Goal: Answer question/provide support: Share knowledge or assist other users

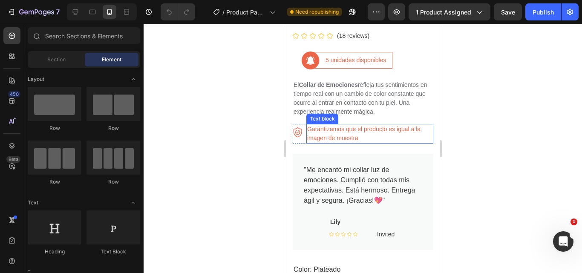
scroll to position [341, 0]
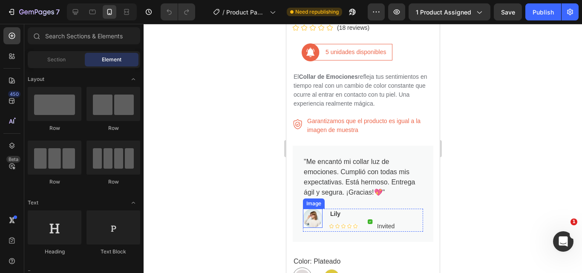
click at [314, 212] on img at bounding box center [313, 218] width 20 height 19
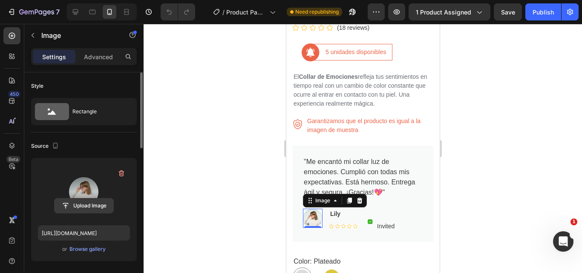
click at [87, 205] on input "file" at bounding box center [84, 206] width 59 height 14
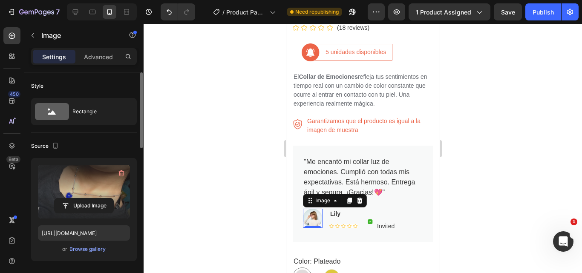
type input "[URL][DOMAIN_NAME]"
click at [508, 222] on div at bounding box center [363, 148] width 438 height 249
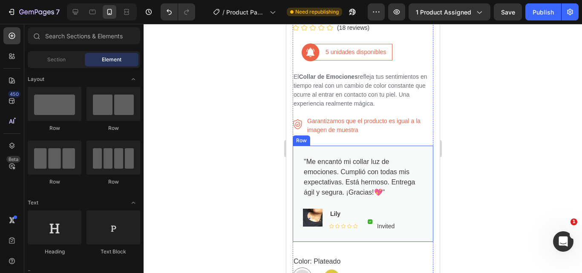
scroll to position [469, 0]
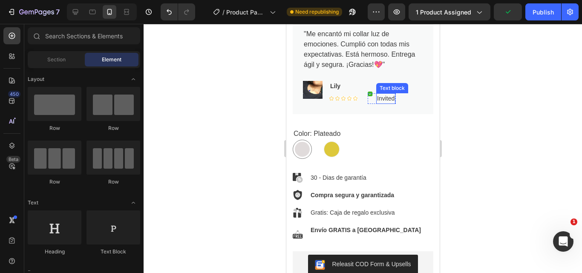
click at [384, 94] on p "Invited" at bounding box center [385, 98] width 17 height 9
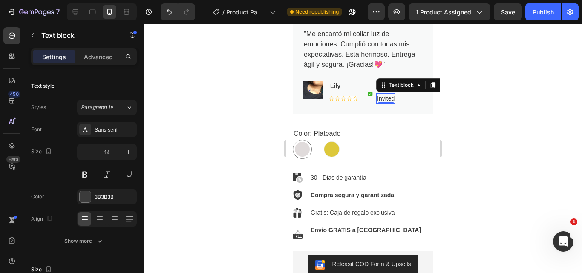
click at [470, 91] on div at bounding box center [363, 148] width 438 height 249
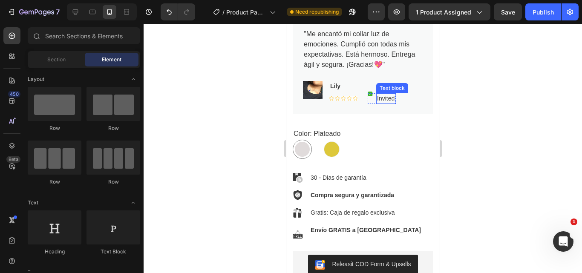
click at [390, 94] on p "Invited" at bounding box center [385, 98] width 17 height 9
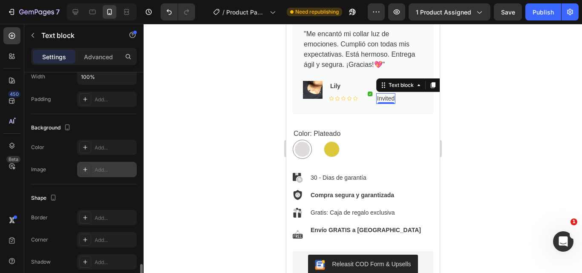
scroll to position [280, 0]
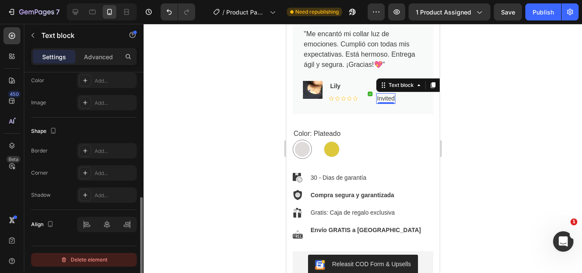
click at [89, 262] on div "Delete element" at bounding box center [84, 260] width 47 height 10
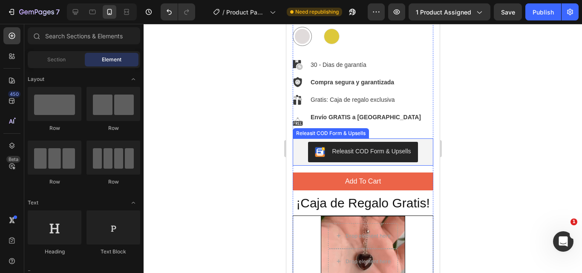
scroll to position [639, 0]
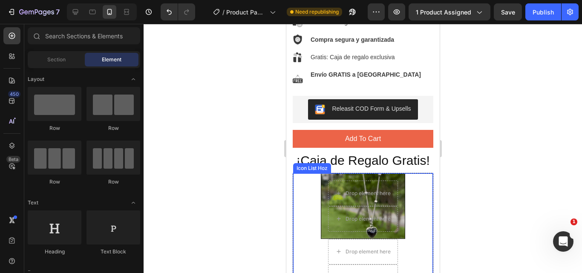
click at [417, 205] on div "Drop element here Drop element here Hero Banner Drop element here Drop element …" at bounding box center [363, 260] width 140 height 175
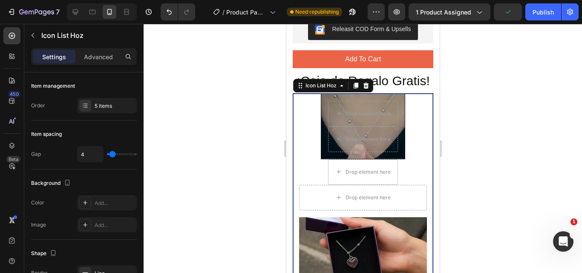
scroll to position [682, 0]
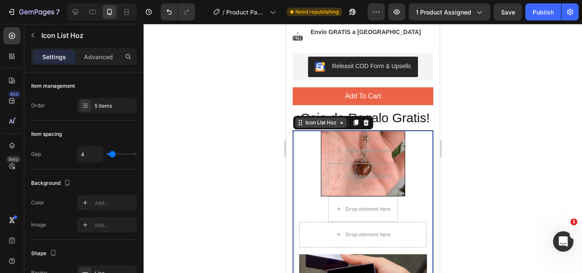
click at [334, 127] on div "Icon List Hoz" at bounding box center [320, 123] width 35 height 8
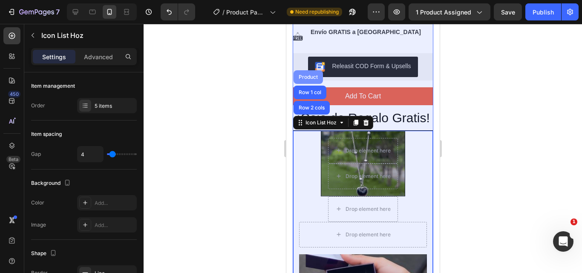
drag, startPoint x: 307, startPoint y: 85, endPoint x: 727, endPoint y: 193, distance: 433.5
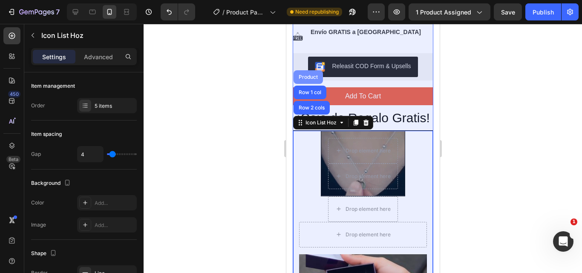
click at [307, 80] on div "Product" at bounding box center [308, 77] width 23 height 5
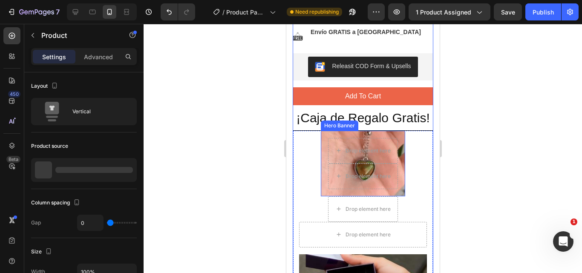
click at [339, 141] on div "Drop element here Drop element here" at bounding box center [363, 163] width 84 height 65
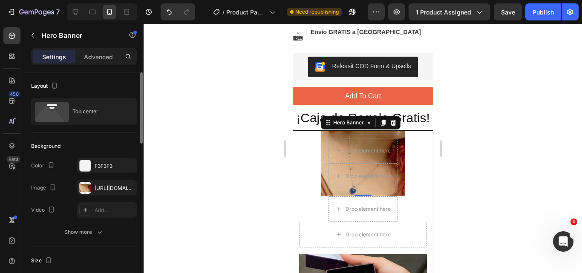
scroll to position [85, 0]
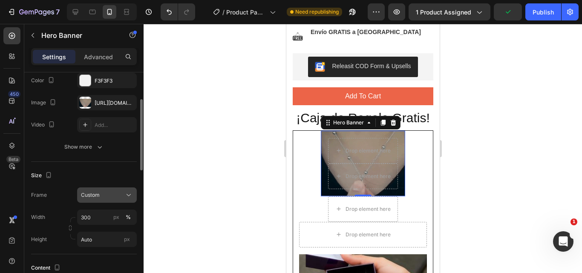
drag, startPoint x: 121, startPoint y: 205, endPoint x: 126, endPoint y: 202, distance: 5.6
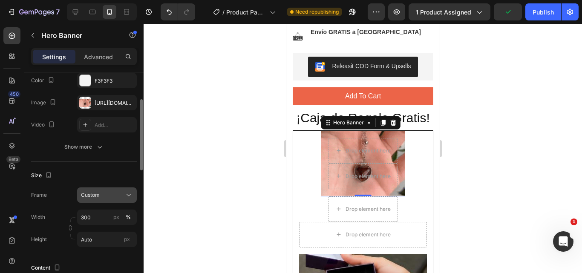
click at [122, 204] on div "Frame Custom Width 300 px % Height Auto px" at bounding box center [84, 217] width 106 height 60
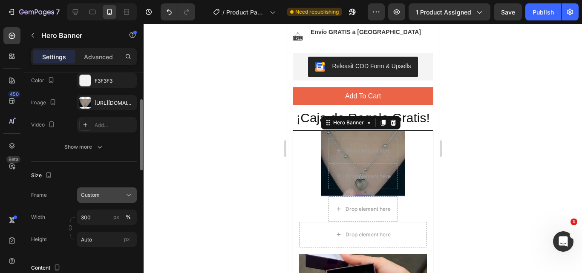
click at [127, 199] on icon at bounding box center [128, 195] width 9 height 9
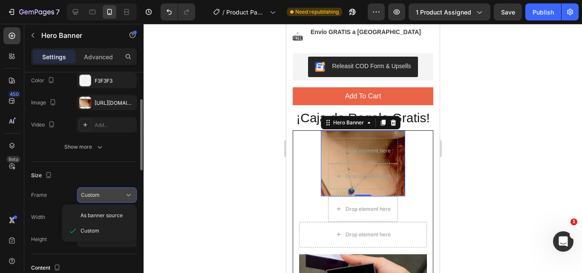
click at [127, 199] on icon at bounding box center [128, 195] width 9 height 9
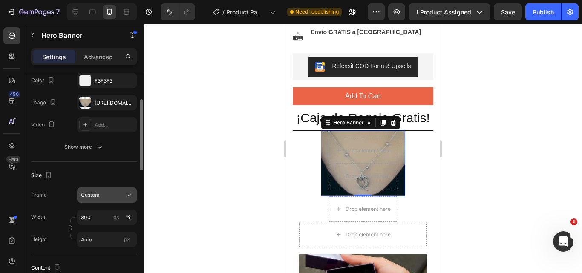
click at [126, 198] on icon at bounding box center [128, 195] width 9 height 9
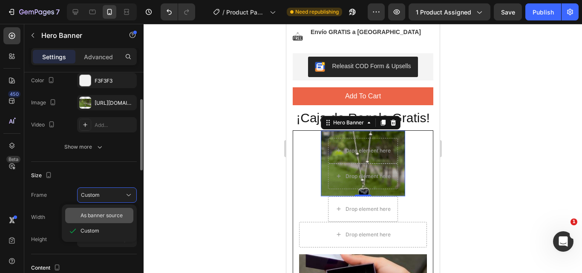
click at [93, 219] on span "As banner source" at bounding box center [102, 216] width 42 height 8
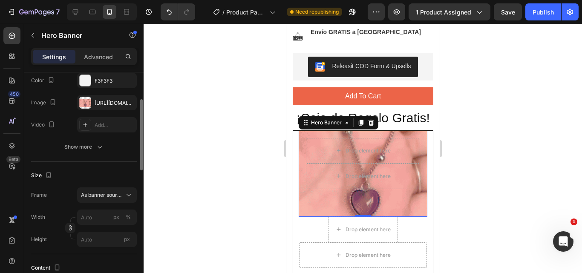
scroll to position [767, 0]
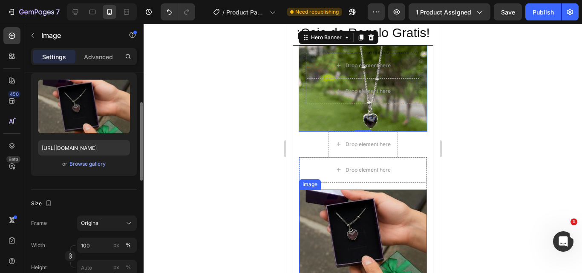
click at [388, 222] on img at bounding box center [363, 232] width 128 height 85
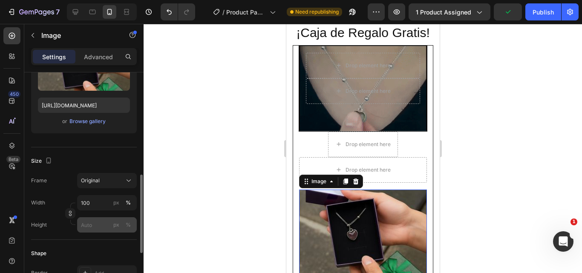
scroll to position [170, 0]
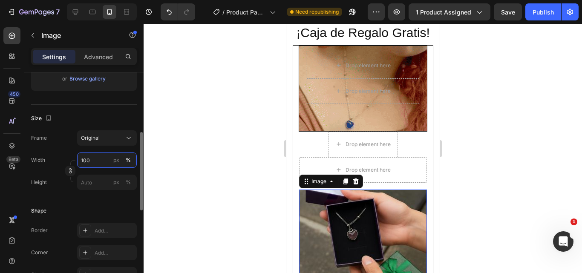
click at [87, 160] on input "100" at bounding box center [107, 160] width 60 height 15
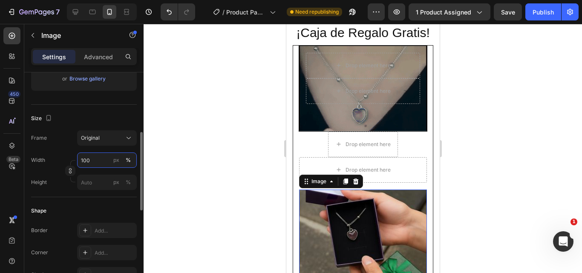
click at [87, 160] on input "100" at bounding box center [107, 160] width 60 height 15
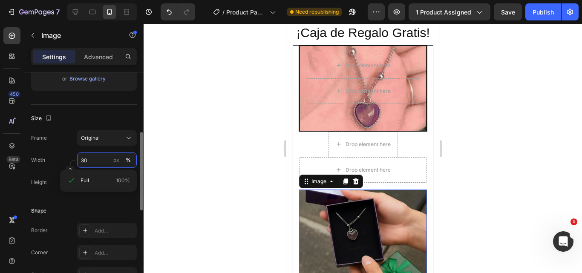
type input "300"
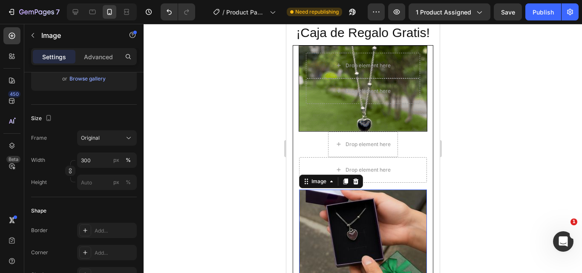
click at [166, 142] on div at bounding box center [363, 148] width 438 height 249
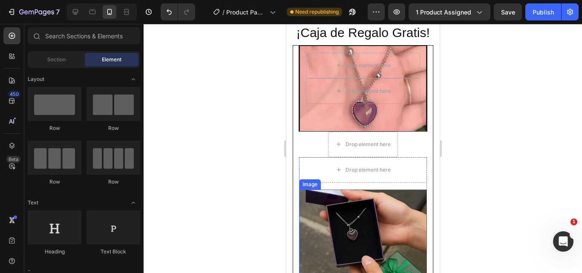
click at [321, 215] on img at bounding box center [363, 232] width 128 height 85
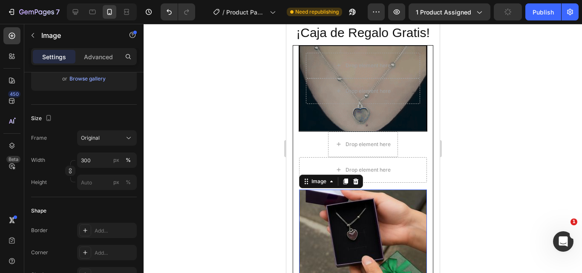
click at [512, 8] on button "button" at bounding box center [508, 11] width 28 height 17
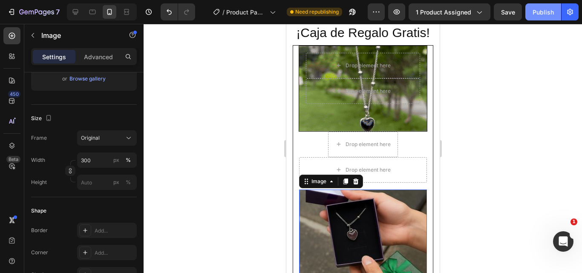
click at [541, 14] on div "Publish" at bounding box center [543, 12] width 21 height 9
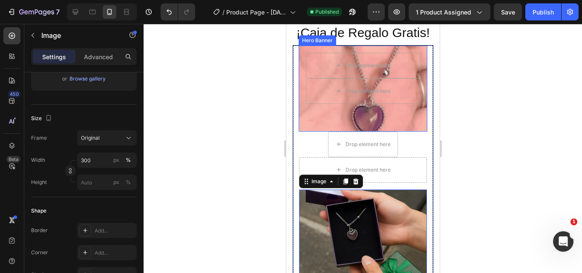
click at [418, 127] on div "Background Image" at bounding box center [362, 88] width 153 height 102
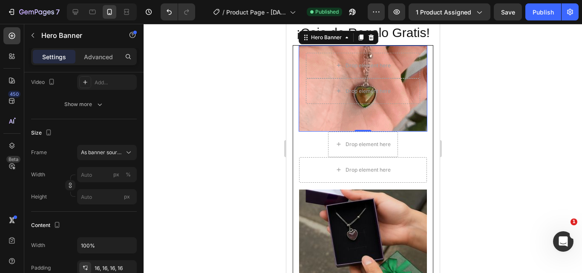
scroll to position [256, 0]
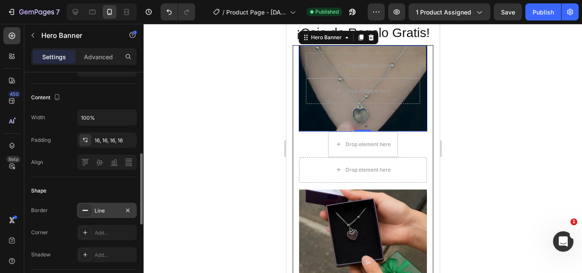
click at [100, 211] on div "Line" at bounding box center [107, 211] width 25 height 8
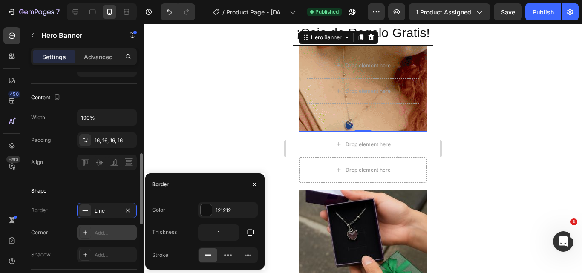
click at [96, 232] on div "Add..." at bounding box center [115, 233] width 40 height 8
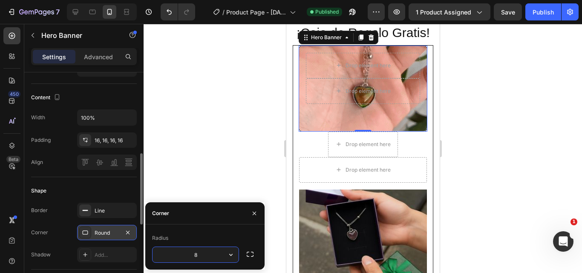
click at [235, 255] on button "button" at bounding box center [230, 254] width 15 height 15
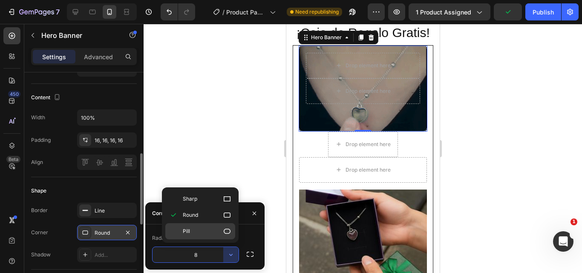
click at [226, 229] on icon at bounding box center [227, 231] width 7 height 5
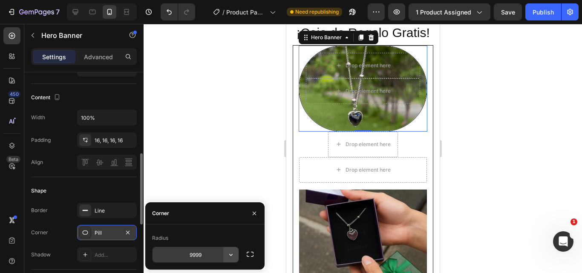
click at [231, 254] on icon "button" at bounding box center [231, 255] width 9 height 9
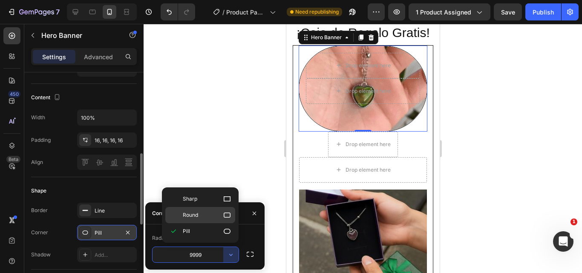
click at [226, 215] on icon at bounding box center [227, 215] width 9 height 9
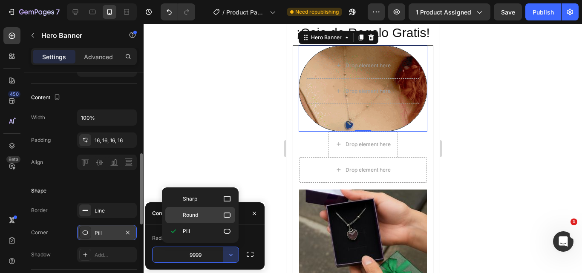
type input "8"
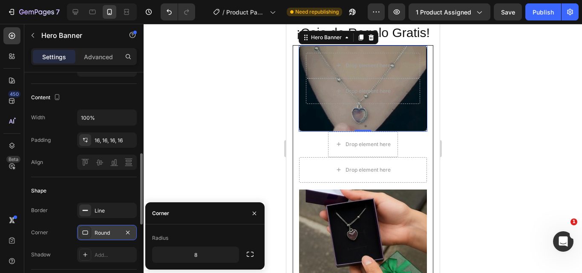
drag, startPoint x: 218, startPoint y: 145, endPoint x: 112, endPoint y: 61, distance: 135.0
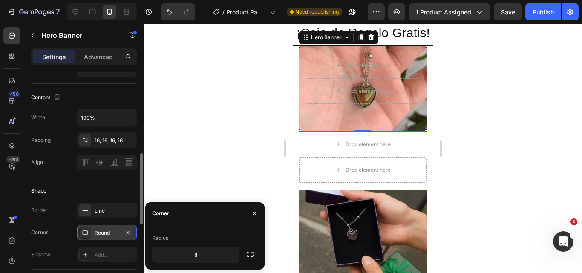
click at [218, 145] on div at bounding box center [363, 148] width 438 height 249
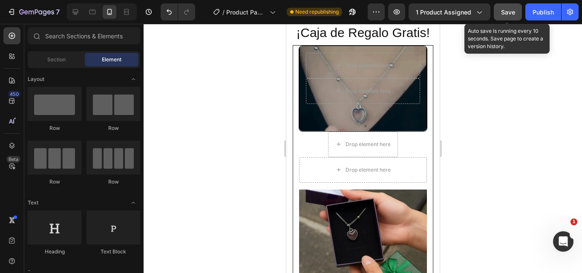
click at [508, 14] on span "Save" at bounding box center [508, 12] width 14 height 7
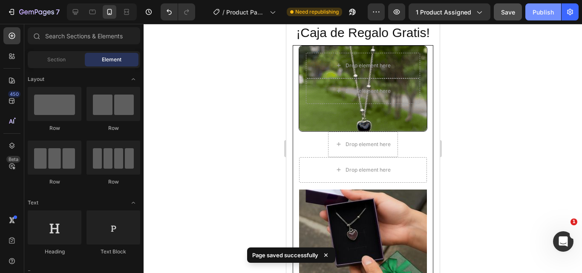
click at [546, 10] on div "Publish" at bounding box center [543, 12] width 21 height 9
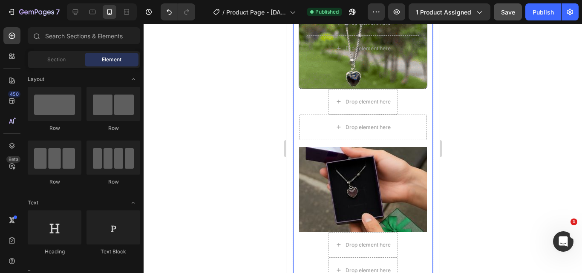
scroll to position [937, 0]
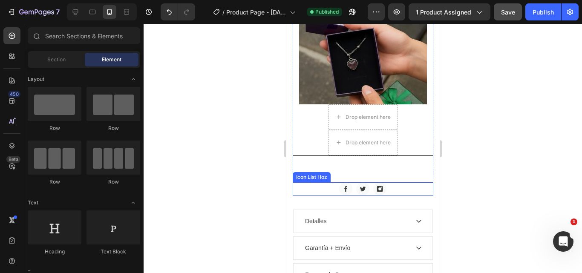
drag, startPoint x: 385, startPoint y: 197, endPoint x: 342, endPoint y: 192, distance: 43.3
click at [342, 192] on div "Image Image Image" at bounding box center [362, 189] width 141 height 14
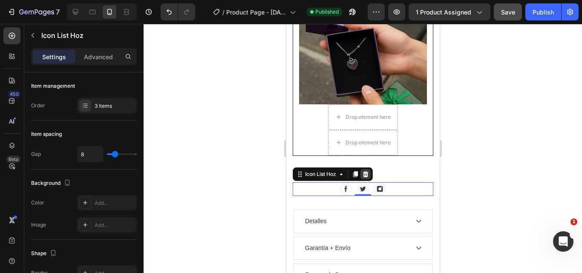
click at [367, 177] on icon at bounding box center [366, 174] width 6 height 6
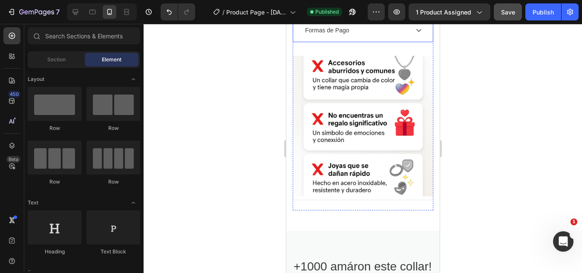
scroll to position [1278, 0]
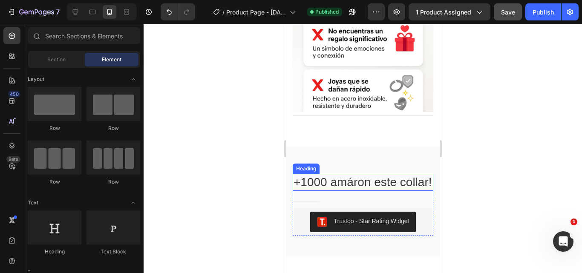
click at [329, 182] on h2 "+1000 amáron este collar!" at bounding box center [362, 182] width 141 height 17
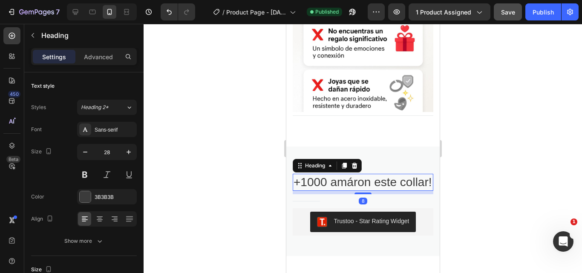
click at [322, 182] on h2 "+1000 amáron este collar!" at bounding box center [362, 182] width 141 height 17
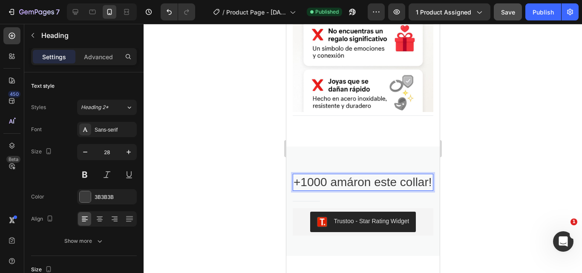
click at [326, 182] on p "+1000 amáron este collar!" at bounding box center [362, 182] width 139 height 15
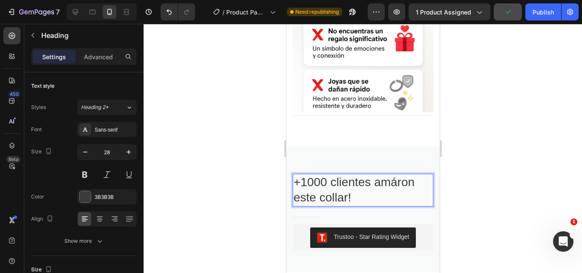
click at [557, 168] on div at bounding box center [363, 148] width 438 height 249
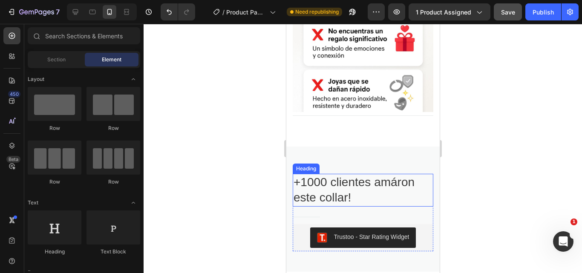
click at [296, 182] on p "+1000 clientes amáron este collar!" at bounding box center [362, 190] width 139 height 31
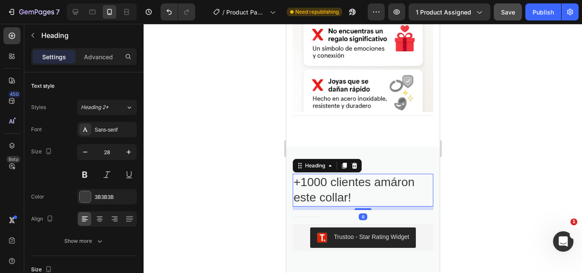
click at [292, 180] on h2 "+1000 clientes amáron este collar!" at bounding box center [362, 190] width 141 height 33
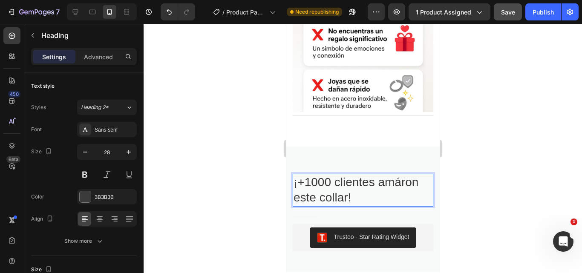
click at [528, 134] on div at bounding box center [363, 148] width 438 height 249
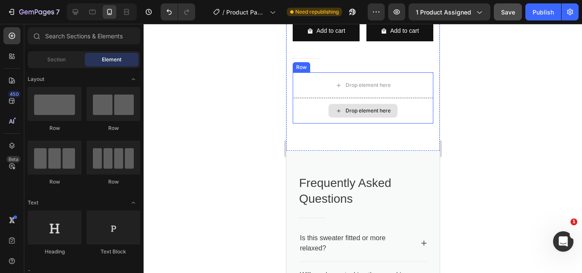
scroll to position [2173, 0]
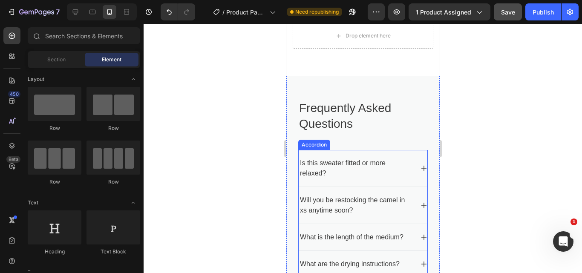
click at [319, 180] on div "Is this sweater fitted or more relaxed?" at bounding box center [355, 168] width 115 height 23
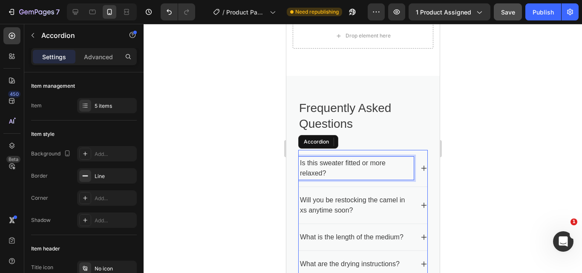
click at [319, 179] on p "Is this sweater fitted or more relaxed?" at bounding box center [356, 168] width 112 height 20
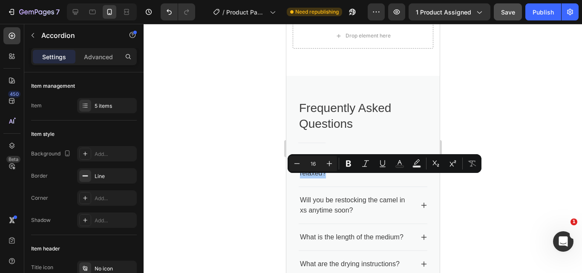
click at [486, 182] on div at bounding box center [363, 148] width 438 height 249
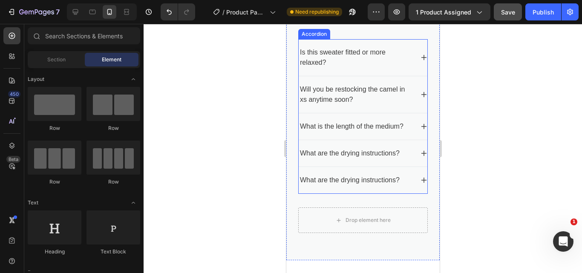
scroll to position [2258, 0]
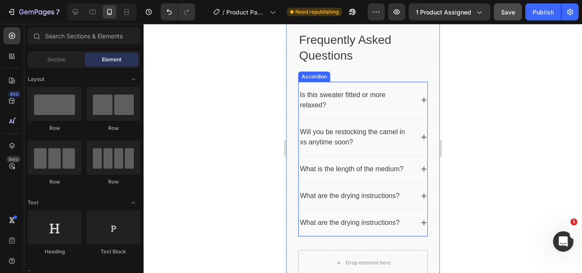
click at [354, 84] on div "Is this sweater fitted or more relaxed?" at bounding box center [362, 100] width 129 height 37
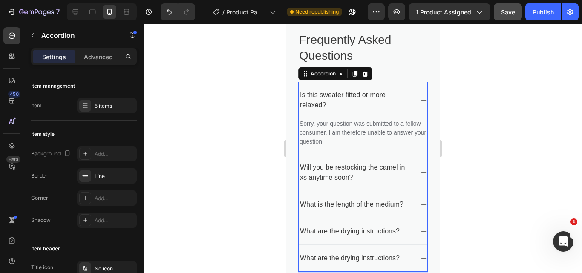
click at [421, 172] on icon at bounding box center [424, 173] width 6 height 6
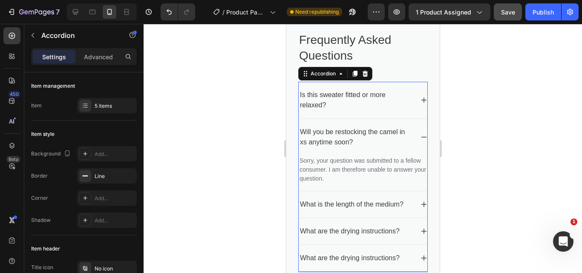
scroll to position [2003, 0]
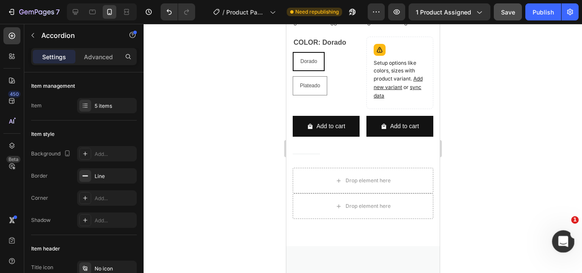
click at [563, 239] on icon "Abrir Intercom Messenger" at bounding box center [562, 241] width 14 height 14
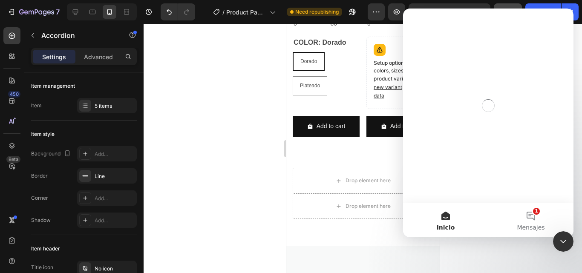
scroll to position [0, 0]
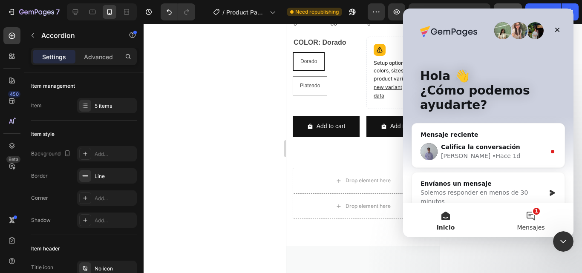
click at [535, 212] on button "1 Mensajes" at bounding box center [530, 220] width 85 height 34
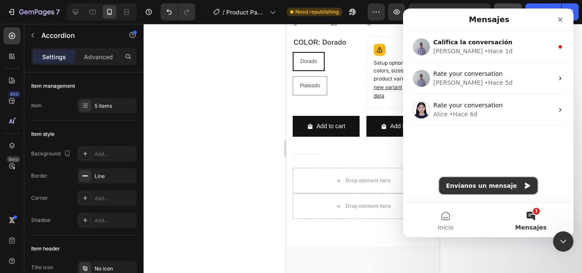
click at [488, 179] on button "Envíanos un mensaje" at bounding box center [488, 185] width 98 height 17
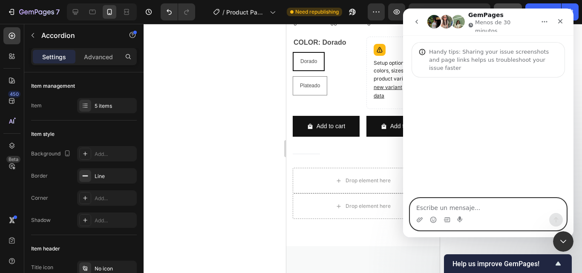
paste textarea "I need to remove this section, but I don't know how to do it from editing"
type textarea "I need to remove this section, but I don't know how to do it from editing"
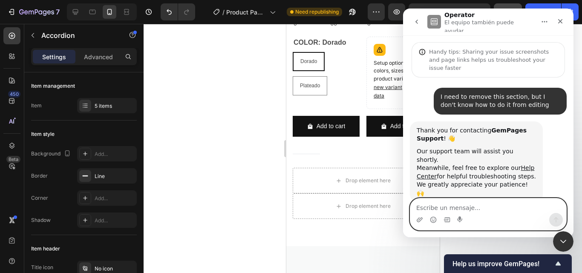
click at [464, 209] on textarea "Escribe un mensaje..." at bounding box center [488, 206] width 156 height 14
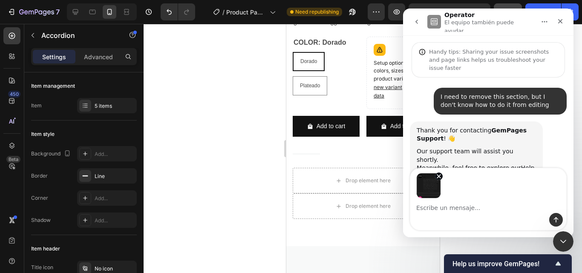
scroll to position [24, 0]
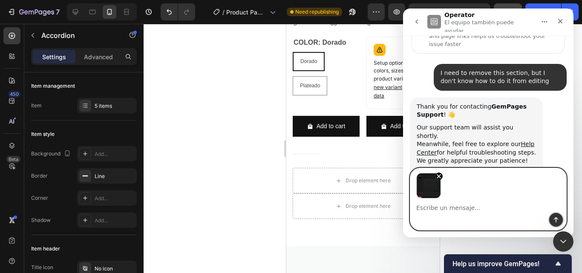
click at [555, 220] on icon "Enviar un mensaje…" at bounding box center [556, 219] width 7 height 7
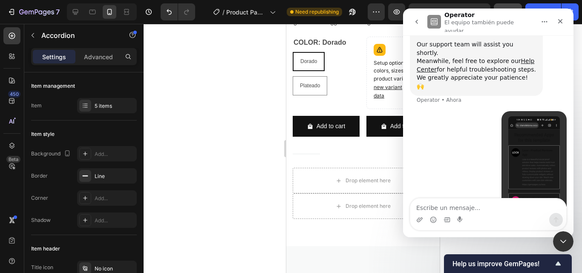
scroll to position [125, 0]
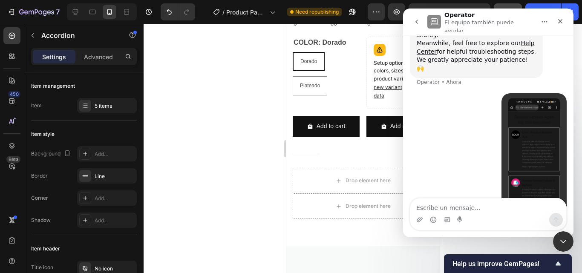
click at [263, 67] on div at bounding box center [363, 148] width 438 height 249
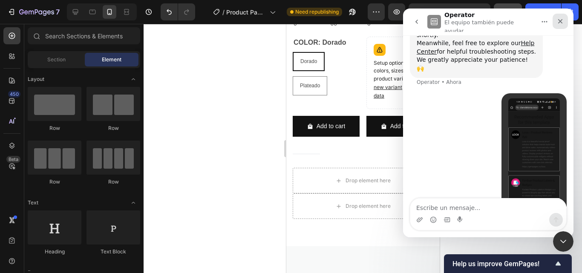
click at [561, 20] on icon "Cerrar" at bounding box center [560, 21] width 5 height 5
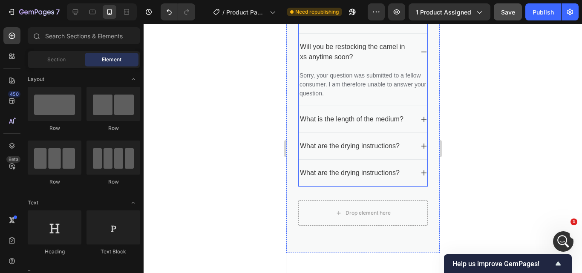
scroll to position [2301, 0]
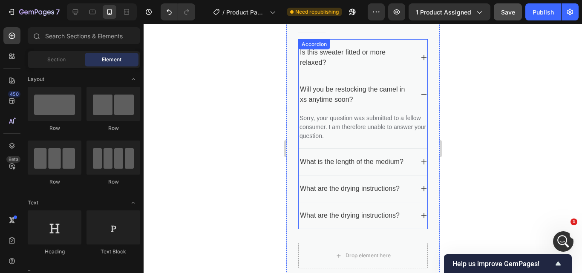
click at [317, 58] on p "Is this sweater fitted or more relaxed?" at bounding box center [356, 57] width 112 height 20
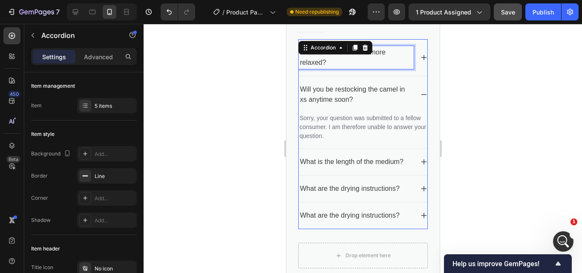
click at [339, 50] on icon at bounding box center [340, 47] width 7 height 7
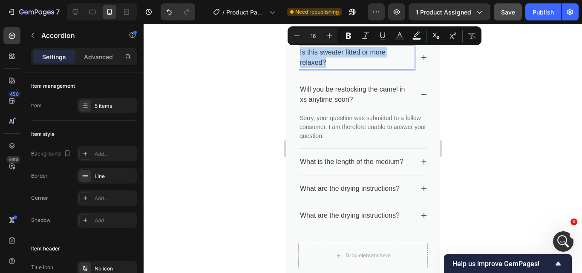
copy p "Is this sweater fitted or more relaxed?"
click at [316, 89] on p "Will you be restocking the camel in xs anytime soon?" at bounding box center [356, 94] width 112 height 20
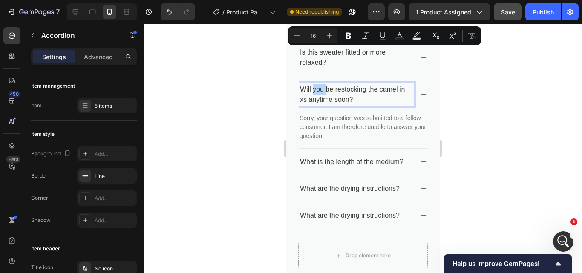
click at [316, 89] on p "Will you be restocking the camel in xs anytime soon?" at bounding box center [356, 94] width 112 height 20
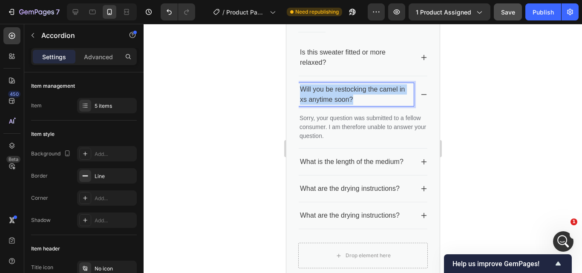
click at [316, 89] on p "Will you be restocking the camel in xs anytime soon?" at bounding box center [356, 94] width 112 height 20
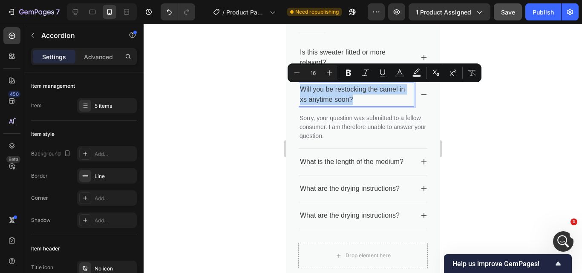
copy p "Will you be restocking the camel in xs anytime soon?"
click at [331, 159] on p "What is the length of the medium?" at bounding box center [352, 162] width 104 height 10
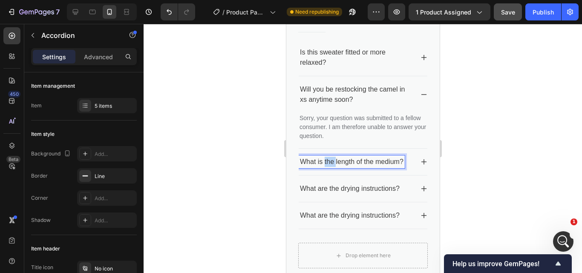
click at [331, 159] on p "What is the length of the medium?" at bounding box center [352, 162] width 104 height 10
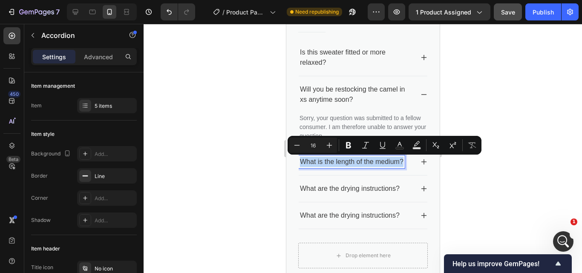
copy p "What is the length of the medium?"
click at [319, 190] on p "What are the drying instructions?" at bounding box center [350, 189] width 100 height 10
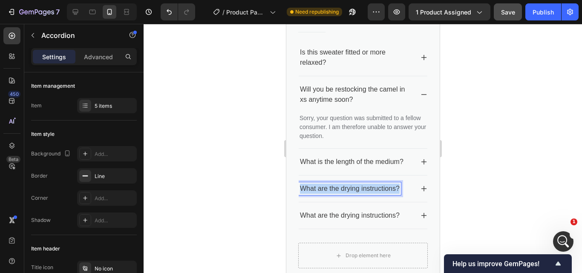
click at [319, 190] on p "What are the drying instructions?" at bounding box center [350, 189] width 100 height 10
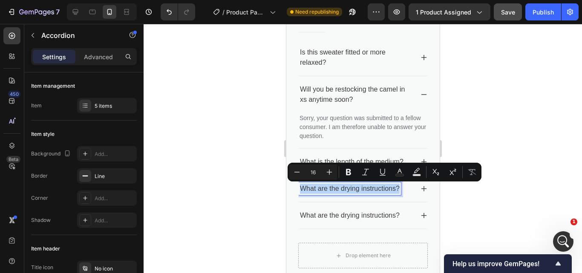
copy p "What are the drying instructions?"
click at [332, 217] on p "What are the drying instructions?" at bounding box center [350, 215] width 100 height 10
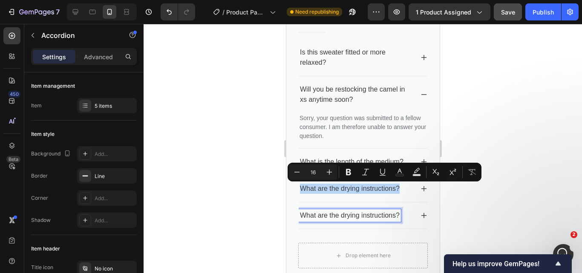
click at [332, 217] on p "What are the drying instructions?" at bounding box center [350, 215] width 100 height 10
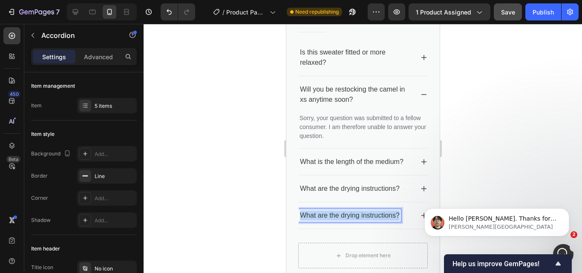
scroll to position [199, 0]
click at [332, 217] on p "What are the drying instructions?" at bounding box center [350, 215] width 100 height 10
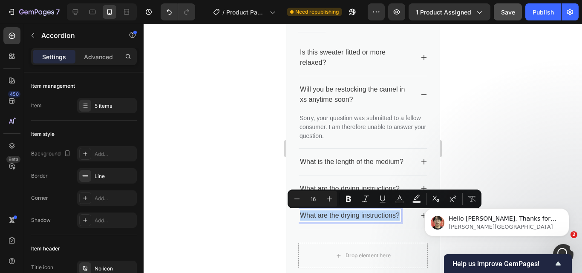
copy p "What are the drying instructions?"
click at [259, 150] on div at bounding box center [363, 148] width 438 height 249
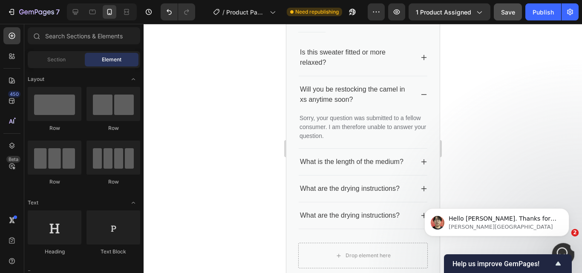
click at [558, 248] on div "Abrir Intercom Messenger" at bounding box center [562, 253] width 28 height 28
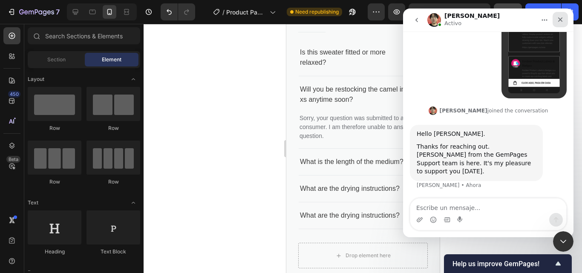
drag, startPoint x: 559, startPoint y: 21, endPoint x: 960, endPoint y: 29, distance: 401.1
click at [559, 21] on icon "Cerrar" at bounding box center [560, 19] width 5 height 5
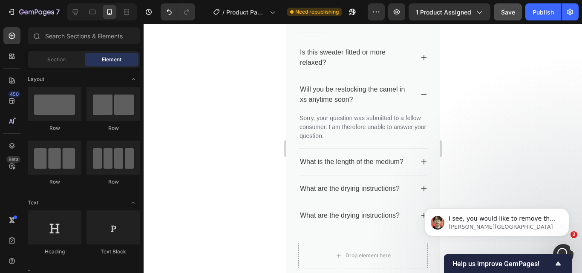
scroll to position [244, 0]
click at [511, 222] on span "I see, you would like to remove the "Recommended Apps for this template" along …" at bounding box center [502, 231] width 107 height 32
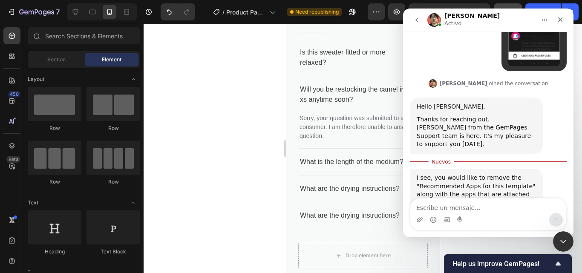
scroll to position [291, 0]
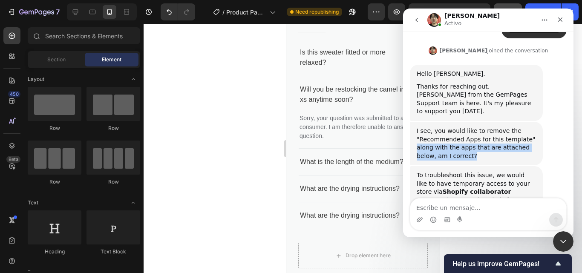
drag, startPoint x: 416, startPoint y: 115, endPoint x: 455, endPoint y: 127, distance: 40.7
click at [455, 127] on div "I see, you would like to remove the "Recommended Apps for this template" along …" at bounding box center [476, 143] width 133 height 43
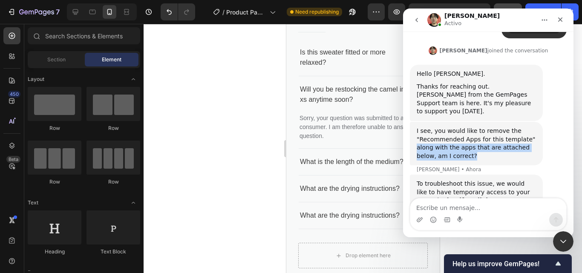
copy div "along with the apps that are attached below, am I correct?"
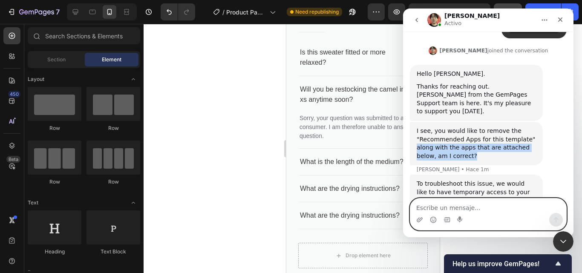
click at [449, 206] on textarea "Escribe un mensaje..." at bounding box center [488, 206] width 156 height 14
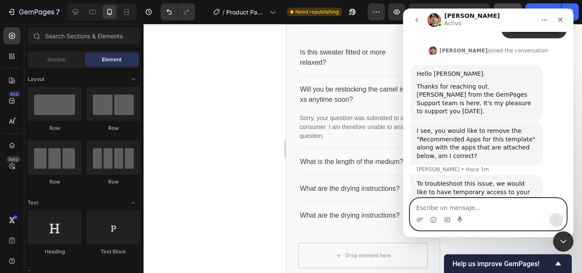
paste textarea "I don't want this to appear on my page display."
type textarea "I don't want this to appear on my page display."
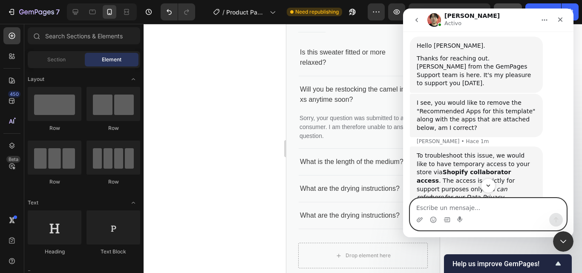
scroll to position [310, 0]
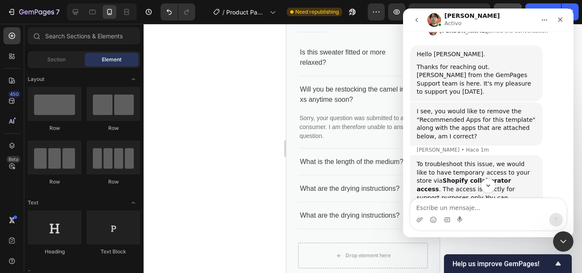
click at [445, 160] on div "To troubleshoot this issue, we would like to have temporary access to your stor…" at bounding box center [476, 210] width 119 height 100
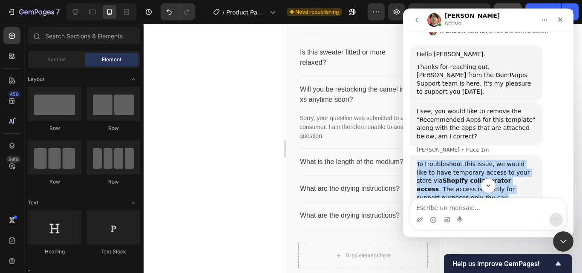
click at [445, 160] on div "To troubleshoot this issue, we would like to have temporary access to your stor…" at bounding box center [476, 210] width 119 height 100
copy div "To troubleshoot this issue, we would like to have temporary access to your stor…"
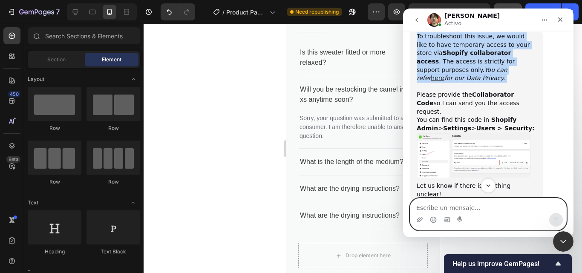
click at [437, 207] on textarea "Escribe un mensaje..." at bounding box center [488, 206] width 156 height 14
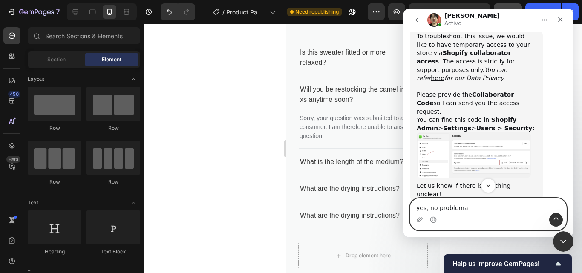
type textarea "yes, no problem"
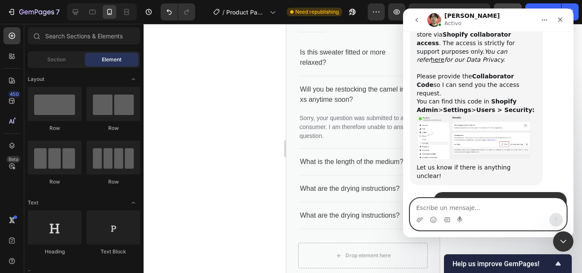
scroll to position [513, 0]
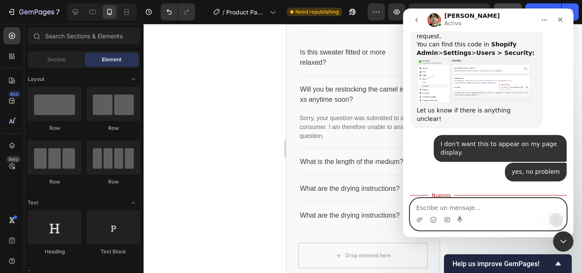
click at [455, 208] on textarea "Escribe un mensaje..." at bounding box center [488, 206] width 156 height 14
paste textarea "6779"
type textarea "6779"
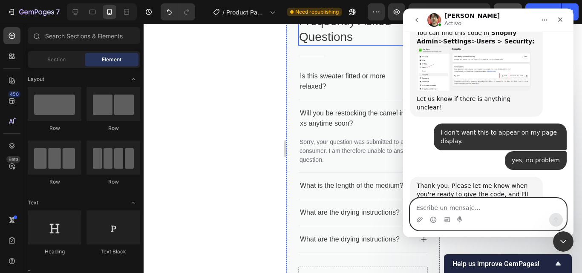
scroll to position [2258, 0]
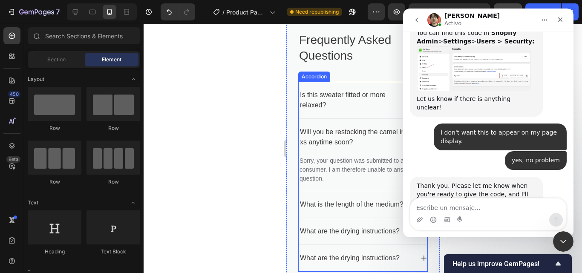
click at [313, 95] on p "Is this sweater fitted or more relaxed?" at bounding box center [356, 100] width 112 height 20
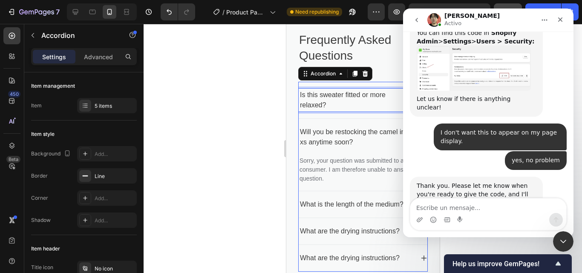
drag, startPoint x: 313, startPoint y: 95, endPoint x: 306, endPoint y: 95, distance: 6.4
click at [306, 95] on p "Is this sweater fitted or more relaxed?" at bounding box center [356, 100] width 112 height 20
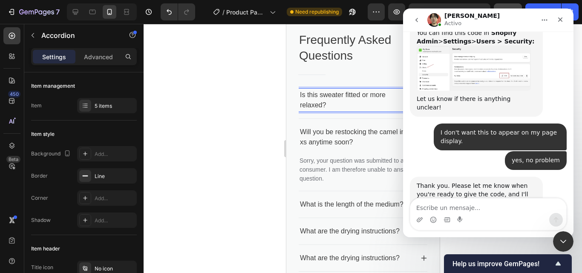
click at [317, 98] on p "Is this sweater fitted or more relaxed?" at bounding box center [356, 100] width 112 height 20
click at [260, 134] on div at bounding box center [363, 148] width 438 height 249
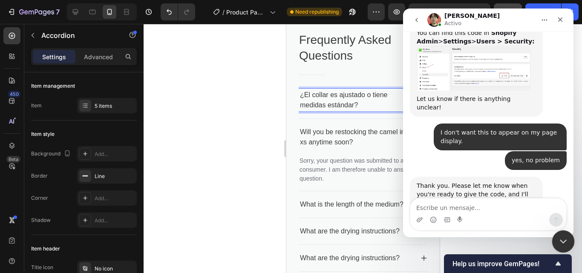
click at [561, 239] on icon "Cerrar Intercom Messenger" at bounding box center [562, 240] width 10 height 10
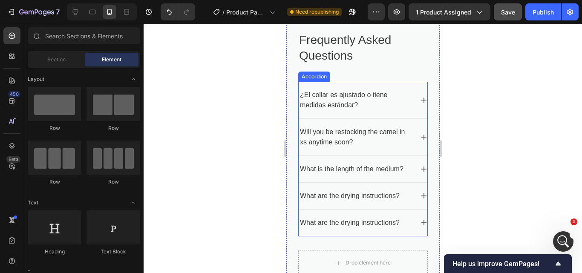
click at [420, 99] on icon at bounding box center [423, 100] width 7 height 7
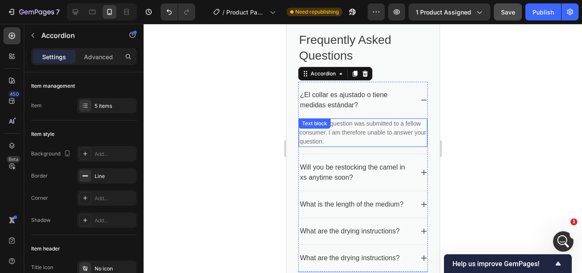
click at [345, 129] on p "Sorry, your question was submitted to a fellow consumer. I am therefore unable …" at bounding box center [362, 132] width 127 height 27
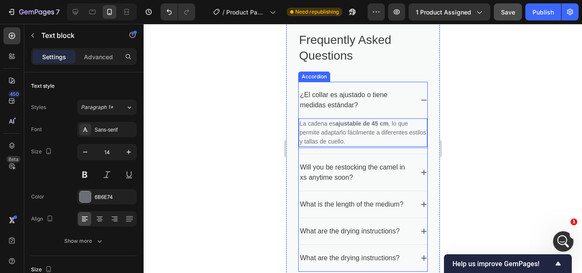
click at [338, 172] on p "Will you be restocking the camel in xs anytime soon?" at bounding box center [356, 172] width 112 height 20
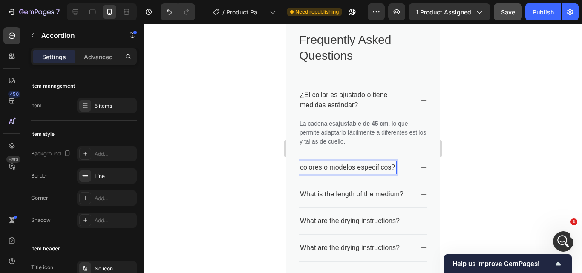
click at [301, 167] on p "colores o modelos específicos?" at bounding box center [347, 167] width 95 height 10
click at [300, 167] on p "colores o modelos específicos?" at bounding box center [347, 167] width 95 height 10
click at [299, 167] on div "colores o modelos específicos?" at bounding box center [347, 167] width 98 height 13
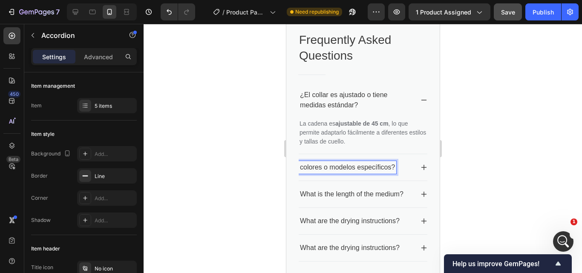
click at [300, 168] on p "colores o modelos específicos?" at bounding box center [347, 167] width 95 height 10
click at [302, 167] on p "colores o modelos específicos?" at bounding box center [347, 167] width 95 height 10
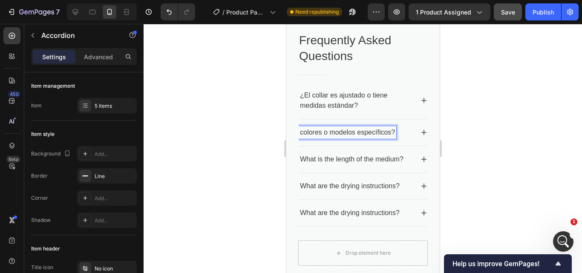
click at [300, 138] on p "colores o modelos específicos?" at bounding box center [347, 132] width 95 height 10
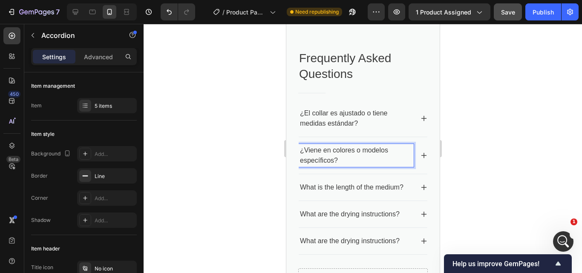
click at [421, 159] on icon at bounding box center [424, 156] width 6 height 6
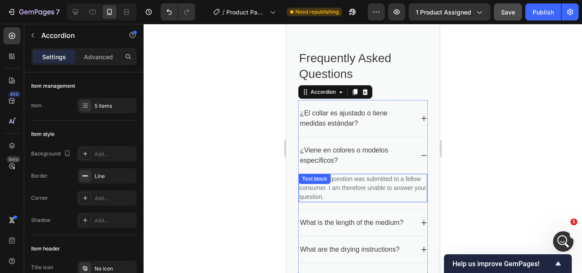
click at [327, 202] on div "Sorry, your question was submitted to a fellow consumer. I am therefore unable …" at bounding box center [362, 188] width 129 height 29
click at [327, 184] on div "Text block" at bounding box center [314, 179] width 32 height 10
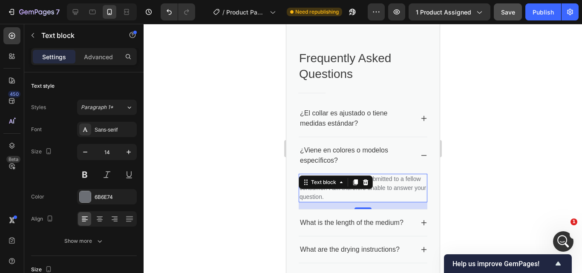
click at [389, 202] on p "Sorry, your question was submitted to a fellow consumer. I am therefore unable …" at bounding box center [362, 188] width 127 height 27
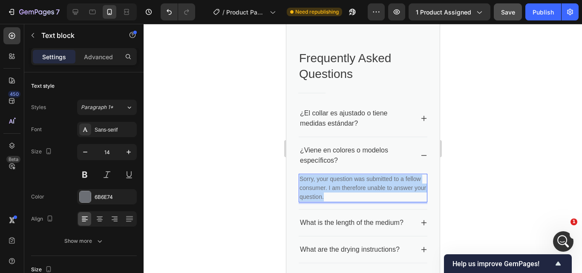
click at [389, 202] on p "Sorry, your question was submitted to a fellow consumer. I am therefore unable …" at bounding box center [362, 188] width 127 height 27
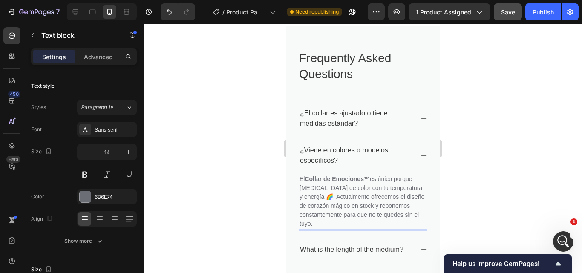
click at [369, 182] on strong "Collar de Emociones™" at bounding box center [336, 179] width 65 height 7
drag, startPoint x: 307, startPoint y: 214, endPoint x: 298, endPoint y: 213, distance: 9.0
click at [298, 213] on div "El Collar de Emociones es único porque [MEDICAL_DATA] de color con tu temperatu…" at bounding box center [362, 201] width 129 height 55
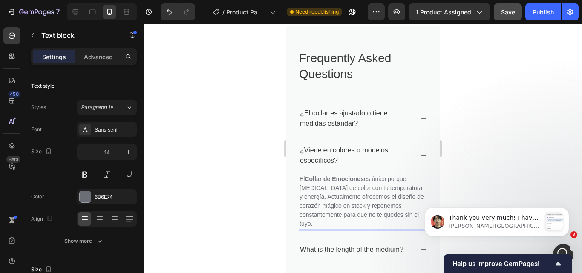
scroll to position [679, 0]
click at [336, 224] on p "El Collar de Emociones es único porque [MEDICAL_DATA] de color con tu temperatu…" at bounding box center [362, 202] width 127 height 54
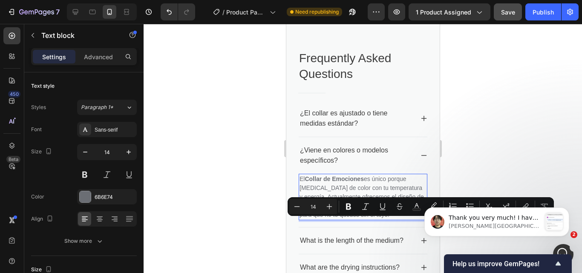
drag, startPoint x: 322, startPoint y: 222, endPoint x: 338, endPoint y: 224, distance: 16.4
click at [338, 219] on p "El Collar de Emociones es único porque [MEDICAL_DATA] de color con tu temperatu…" at bounding box center [362, 197] width 127 height 45
click at [336, 219] on p "El Collar de Emociones es único porque [MEDICAL_DATA] de color con tu temperatu…" at bounding box center [362, 197] width 127 height 45
drag, startPoint x: 331, startPoint y: 222, endPoint x: 382, endPoint y: 225, distance: 51.2
click at [382, 219] on p "El Collar de Emociones es único porque [MEDICAL_DATA] de color con tu temperatu…" at bounding box center [362, 197] width 127 height 45
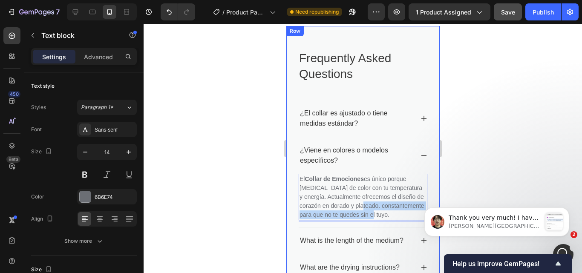
drag, startPoint x: 312, startPoint y: 240, endPoint x: 296, endPoint y: 231, distance: 18.7
click at [296, 231] on div "Frequently Asked Questions Heading Title Line ¿El collar es ajustado o tiene me…" at bounding box center [362, 200] width 153 height 349
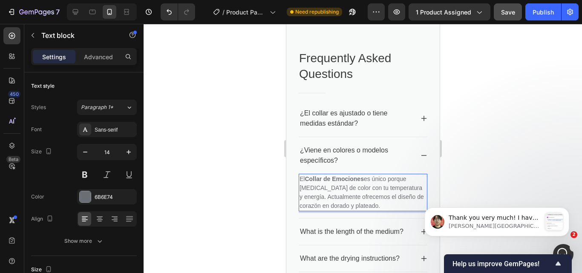
click at [494, 156] on div at bounding box center [363, 148] width 438 height 249
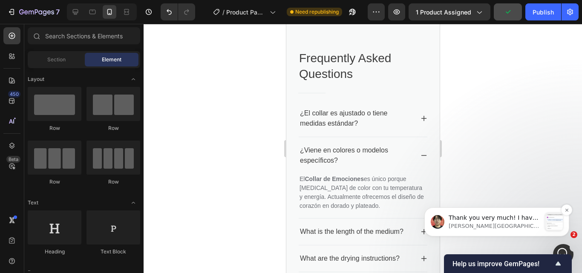
click at [484, 218] on span "Thank you very much! I have sent our request. Please help us accept it. ﻿You ca…" at bounding box center [494, 268] width 91 height 109
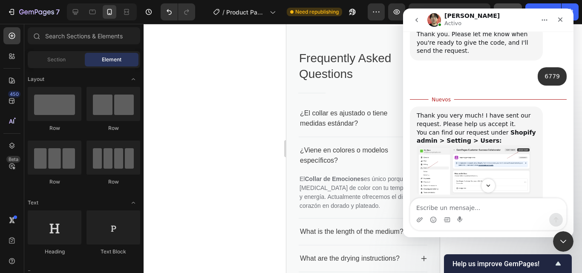
scroll to position [674, 0]
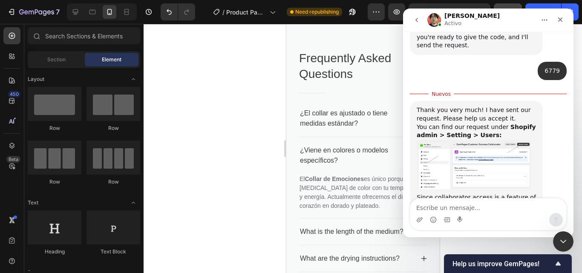
click at [453, 140] on img "Ethan dice…" at bounding box center [474, 164] width 114 height 49
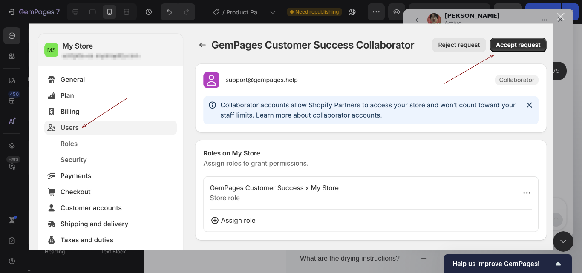
click at [563, 13] on div "Cerrar" at bounding box center [561, 17] width 8 height 8
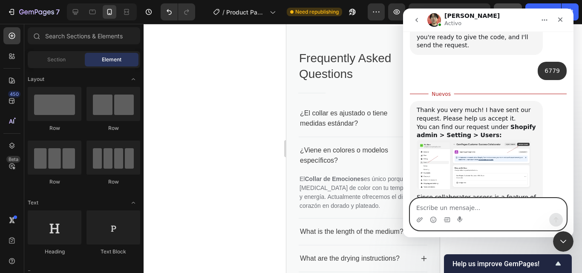
click at [482, 210] on textarea "Escribe un mensaje..." at bounding box center [488, 206] width 156 height 14
paste textarea "ready!"
type textarea "ready!"
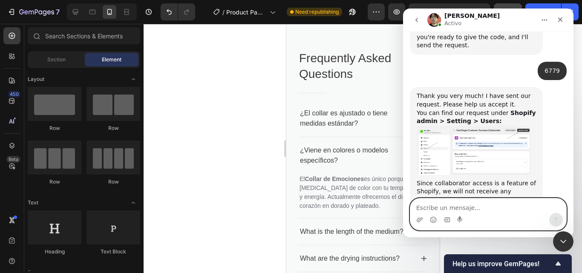
scroll to position [696, 0]
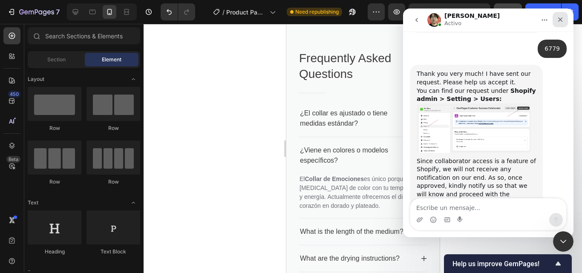
drag, startPoint x: 562, startPoint y: 18, endPoint x: 915, endPoint y: 86, distance: 359.6
click at [562, 18] on icon "Cerrar" at bounding box center [560, 19] width 5 height 5
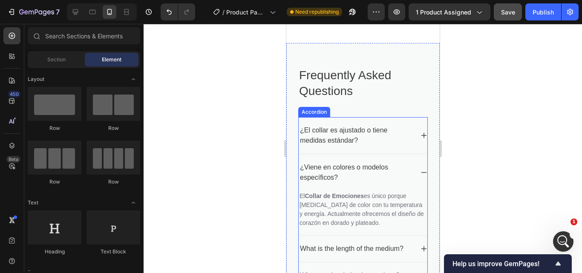
scroll to position [2266, 0]
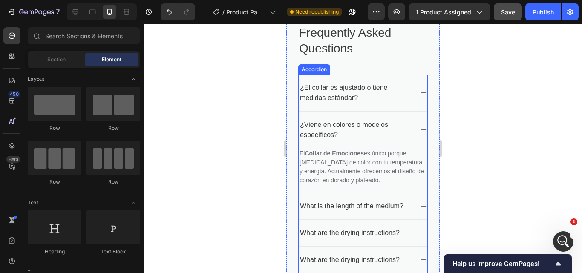
click at [343, 204] on p "What is the length of the medium?" at bounding box center [352, 206] width 104 height 10
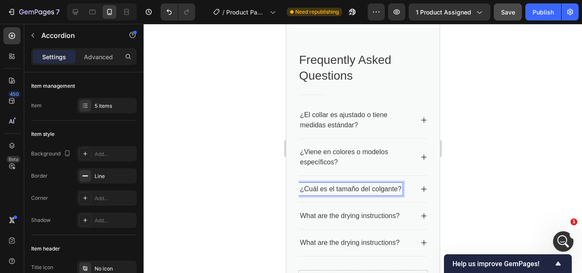
scroll to position [2221, 0]
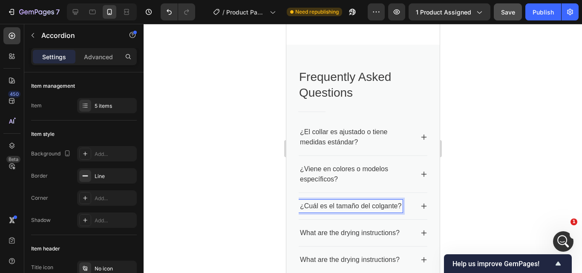
click at [420, 207] on icon at bounding box center [423, 206] width 7 height 7
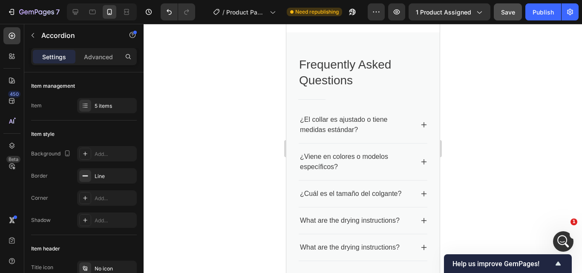
scroll to position [2276, 0]
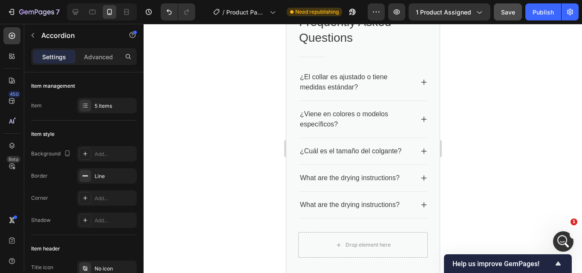
click at [420, 153] on icon at bounding box center [423, 151] width 7 height 7
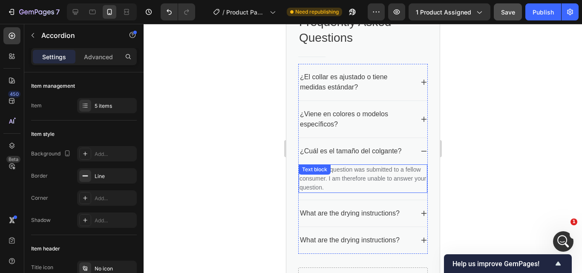
click at [339, 173] on p "Sorry, your question was submitted to a fellow consumer. I am therefore unable …" at bounding box center [362, 178] width 127 height 27
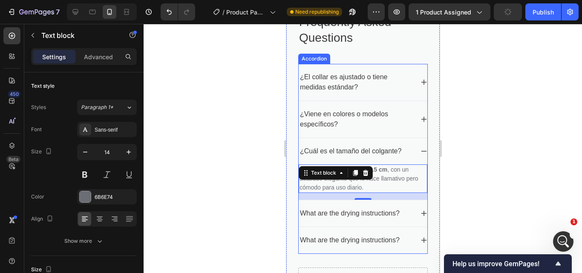
click at [340, 216] on p "What are the drying instructions?" at bounding box center [350, 213] width 100 height 10
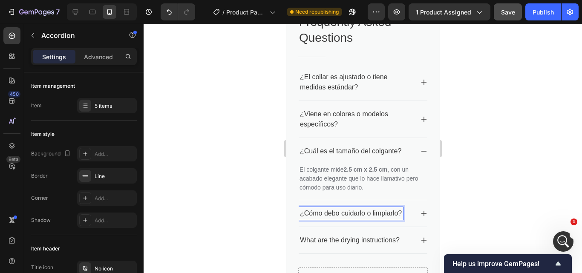
click at [421, 213] on icon at bounding box center [424, 214] width 6 height 6
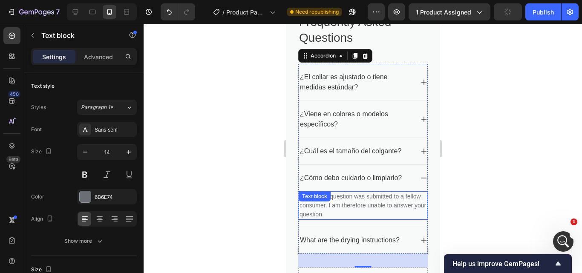
click at [365, 204] on p "Sorry, your question was submitted to a fellow consumer. I am therefore unable …" at bounding box center [362, 205] width 127 height 27
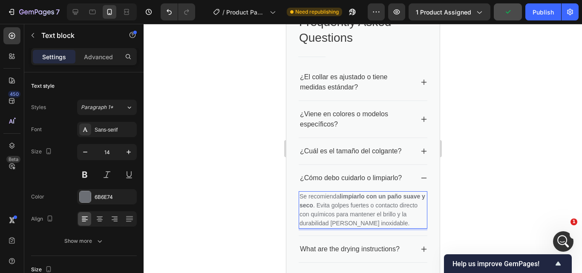
scroll to position [729, 0]
click at [378, 215] on p "Se recomienda limpiarlo con un paño suave y seco . Evita golpes fuertes o conta…" at bounding box center [362, 210] width 127 height 36
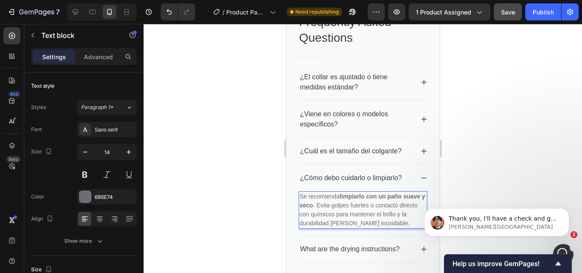
scroll to position [730, 0]
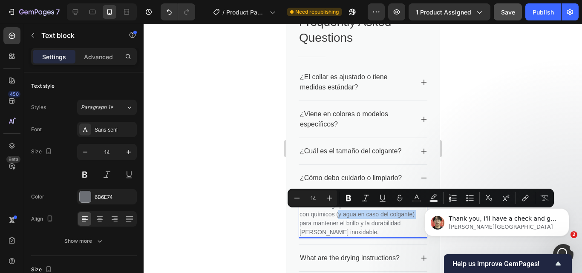
drag, startPoint x: 348, startPoint y: 223, endPoint x: 381, endPoint y: 217, distance: 33.4
click at [381, 217] on p "Se recomienda limpiarlo con un paño suave y seco . Evita golpes fuertes o conta…" at bounding box center [362, 214] width 127 height 45
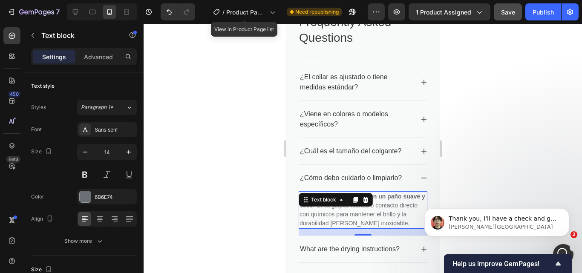
scroll to position [763, 0]
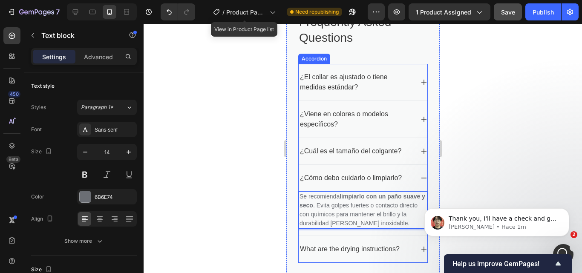
click at [358, 249] on p "What are the drying instructions?" at bounding box center [350, 249] width 100 height 10
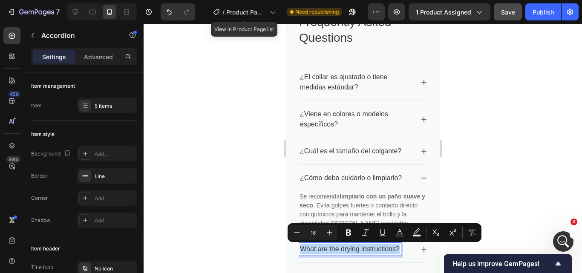
click at [358, 248] on p "What are the drying instructions?" at bounding box center [350, 249] width 100 height 10
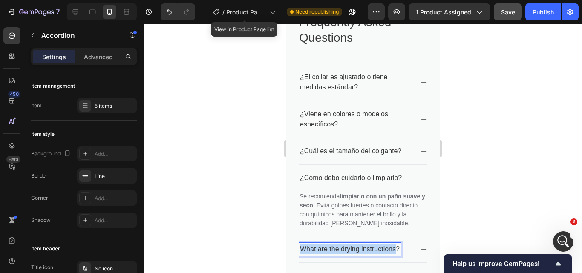
drag, startPoint x: 396, startPoint y: 249, endPoint x: 297, endPoint y: 246, distance: 98.5
click at [298, 246] on div "What are the drying instructions?" at bounding box center [349, 249] width 102 height 13
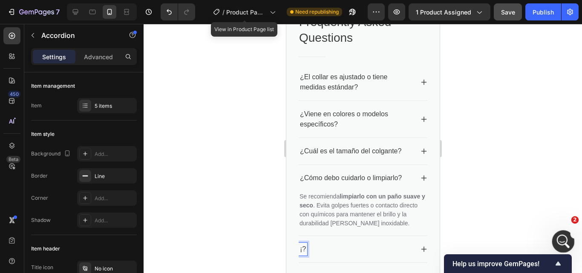
click at [560, 242] on icon "Abrir Intercom Messenger" at bounding box center [562, 240] width 6 height 7
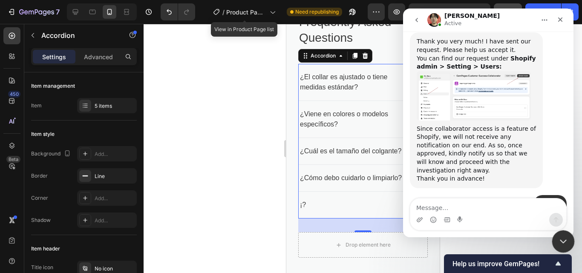
click at [563, 239] on icon "Cerrar Intercom Messenger" at bounding box center [562, 240] width 10 height 10
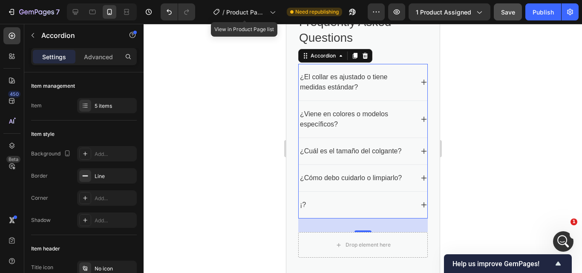
click at [302, 205] on p "¡?" at bounding box center [303, 205] width 6 height 10
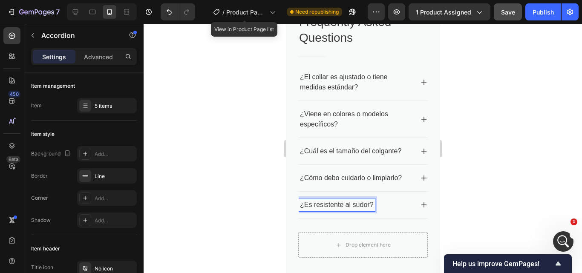
scroll to position [796, 0]
click at [421, 204] on icon at bounding box center [424, 205] width 6 height 6
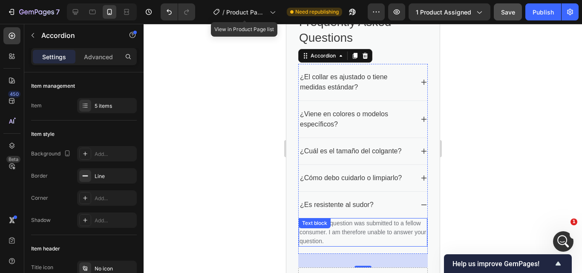
click at [323, 231] on div "Sorry, your question was submitted to a fellow consumer. I am therefore unable …" at bounding box center [362, 232] width 129 height 29
click at [323, 227] on div "Text block" at bounding box center [314, 223] width 29 height 8
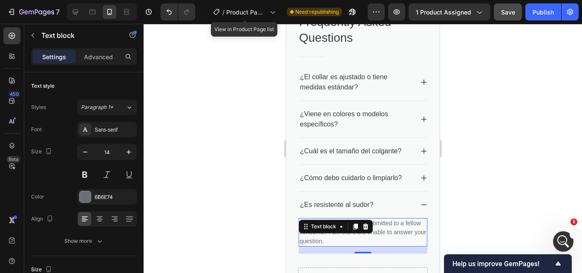
click at [340, 240] on p "Sorry, your question was submitted to a fellow consumer. I am therefore unable …" at bounding box center [362, 232] width 127 height 27
click at [340, 239] on p "Sorry, your question was submitted to a fellow consumer. I am therefore unable …" at bounding box center [362, 232] width 127 height 27
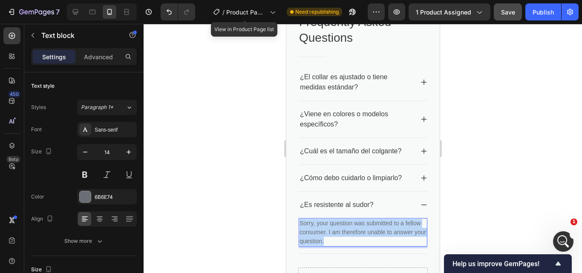
click at [340, 239] on p "Sorry, your question was submitted to a fellow consumer. I am therefore unable …" at bounding box center [362, 232] width 127 height 27
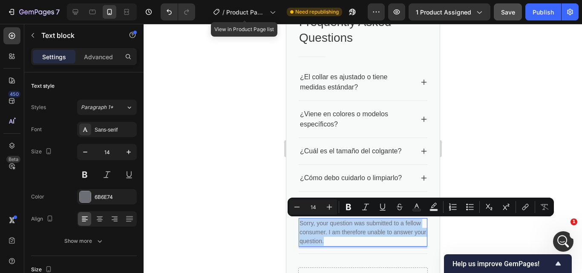
copy p "Sorry, your question was submitted to a fellow consumer. I am therefore unable …"
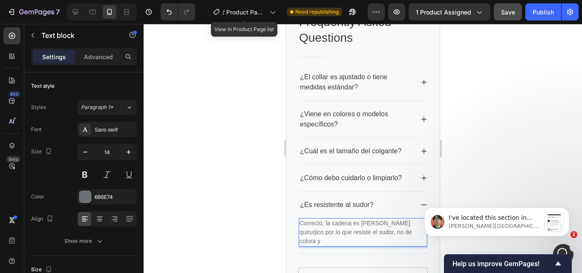
scroll to position [0, 0]
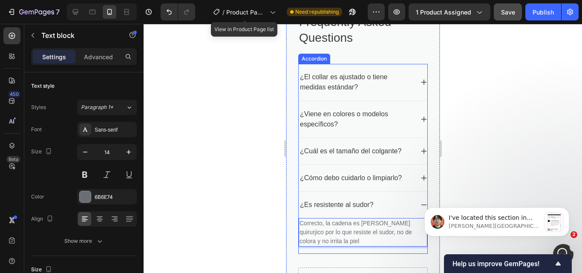
click at [354, 207] on p "¿Es resistente al sudor?" at bounding box center [337, 205] width 74 height 10
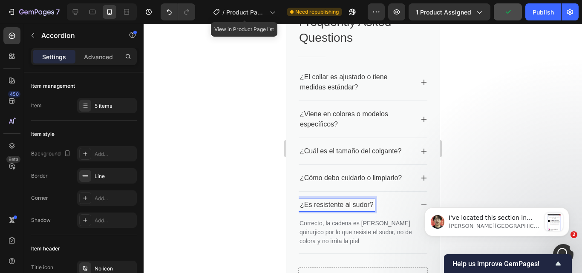
click at [368, 205] on p "¿Es resistente al sudor?" at bounding box center [337, 205] width 74 height 10
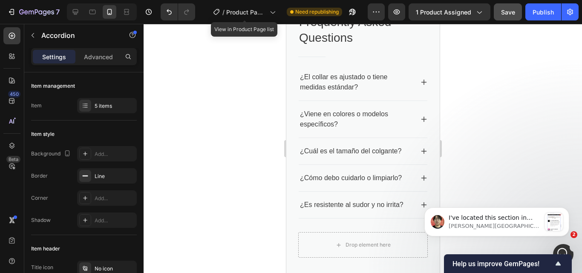
click at [492, 174] on div at bounding box center [363, 148] width 438 height 249
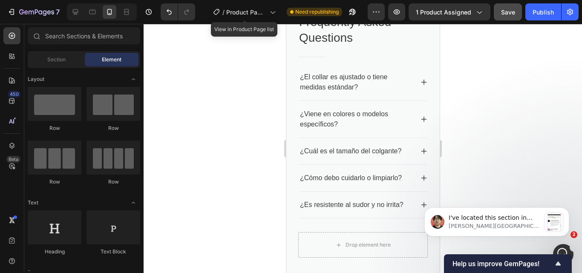
click at [414, 204] on html "I've located this section in Section 6. If you'd like to remove it from your pa…" at bounding box center [497, 220] width 170 height 60
click at [412, 205] on html "I've located this section in Section 6. If you'd like to remove it from your pa…" at bounding box center [497, 220] width 170 height 60
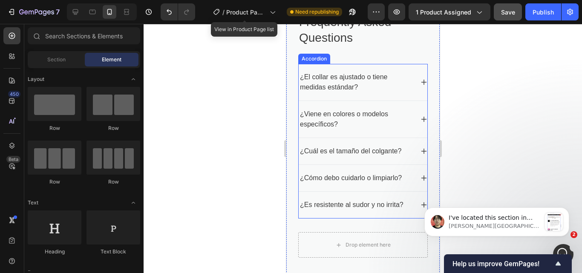
scroll to position [2234, 0]
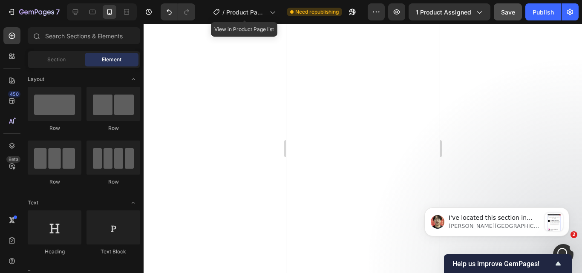
click at [413, 237] on html "I've located this section in Section 6. If you'd like to remove it from your pa…" at bounding box center [497, 220] width 170 height 60
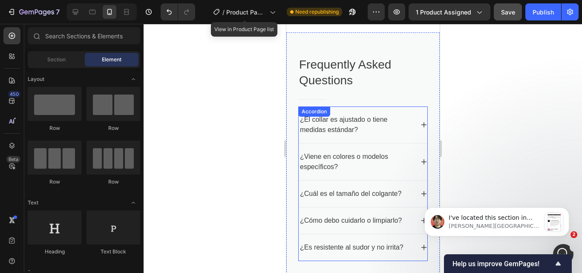
scroll to position [2319, 0]
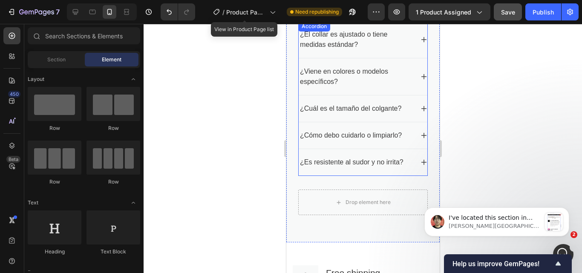
click at [421, 162] on icon at bounding box center [424, 163] width 6 height 6
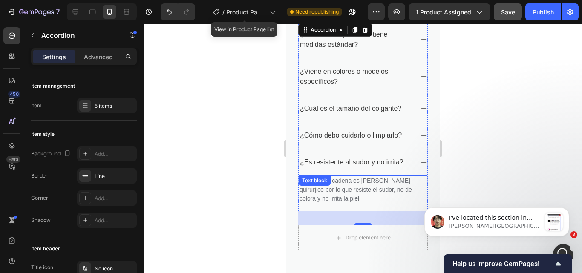
click at [388, 189] on p "Correcto, la cadena es [PERSON_NAME] quirurjico por lo que resiste el sudor, no…" at bounding box center [362, 189] width 127 height 27
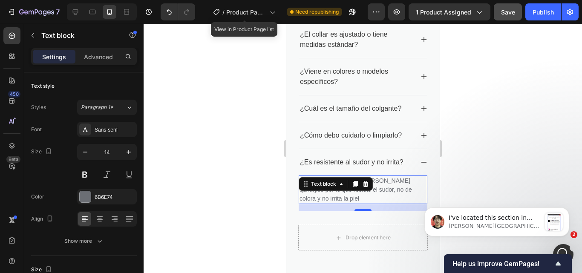
click at [387, 190] on p "Correcto, la cadena es [PERSON_NAME] quirurjico por lo que resiste el sudor, no…" at bounding box center [362, 189] width 127 height 27
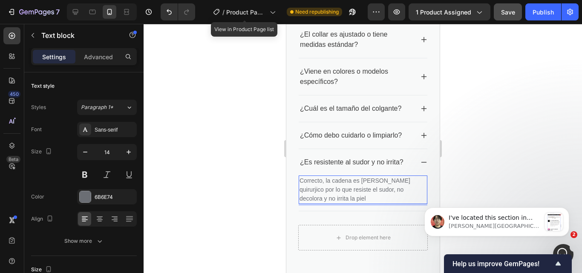
click at [495, 157] on div at bounding box center [363, 148] width 438 height 249
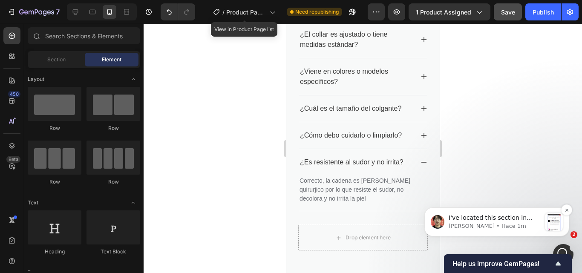
click at [516, 220] on span "I've located this section in Section 6. If you'd like to remove it from your pa…" at bounding box center [493, 247] width 88 height 66
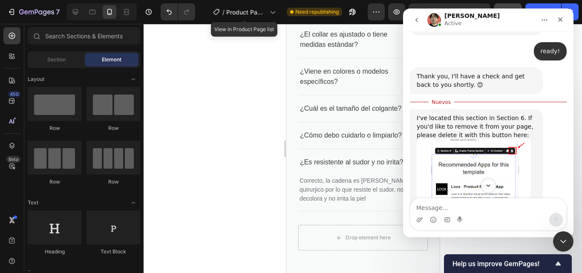
scroll to position [954, 0]
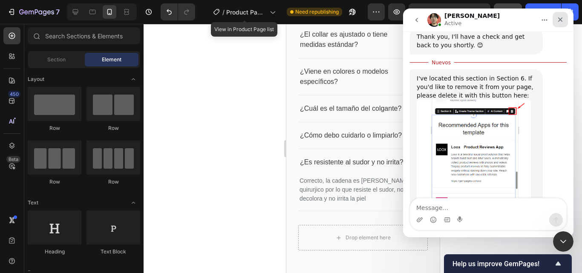
drag, startPoint x: 561, startPoint y: 18, endPoint x: 963, endPoint y: 28, distance: 402.4
click at [561, 18] on icon "Cerrar" at bounding box center [560, 19] width 5 height 5
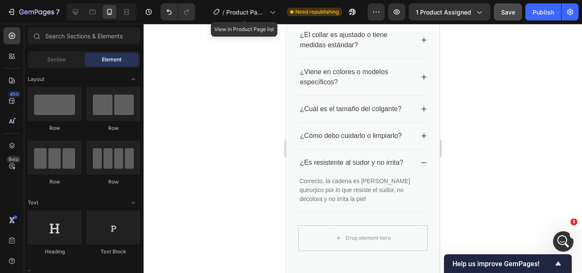
scroll to position [2148, 0]
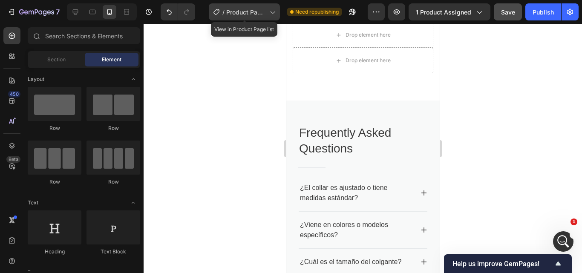
click at [273, 13] on icon at bounding box center [273, 13] width 5 height 3
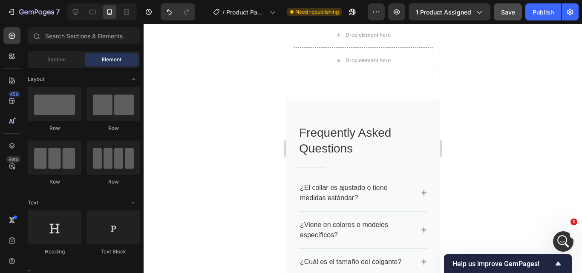
click at [519, 102] on div at bounding box center [363, 148] width 438 height 249
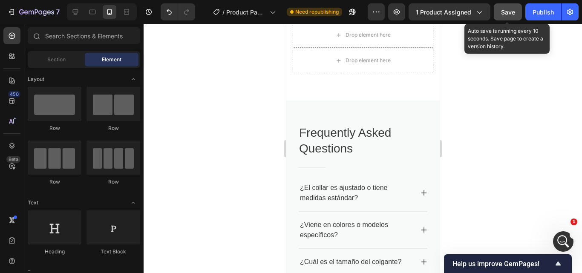
drag, startPoint x: 510, startPoint y: 13, endPoint x: 61, endPoint y: 43, distance: 450.5
click at [510, 13] on span "Save" at bounding box center [508, 12] width 14 height 7
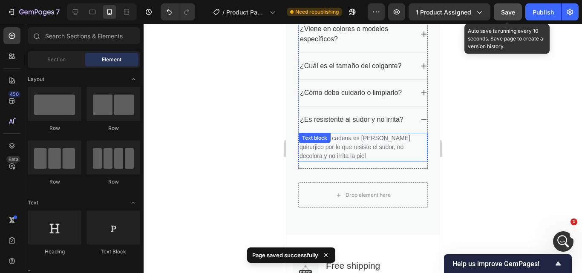
scroll to position [2447, 0]
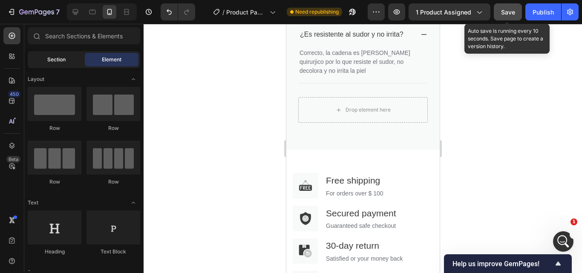
click at [51, 58] on span "Section" at bounding box center [56, 60] width 18 height 8
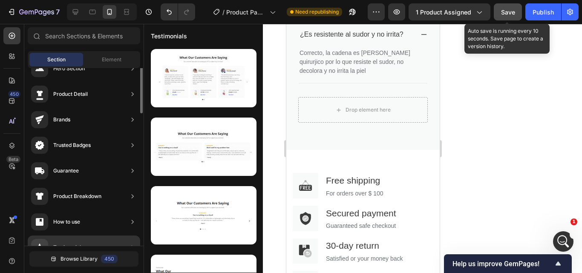
scroll to position [0, 0]
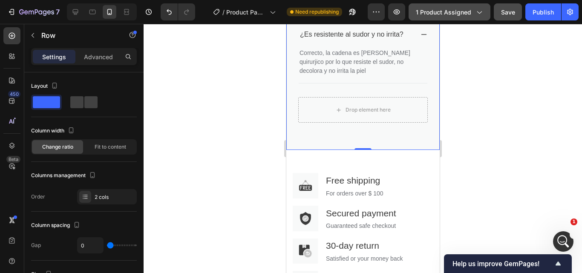
click at [483, 12] on icon "button" at bounding box center [479, 12] width 9 height 9
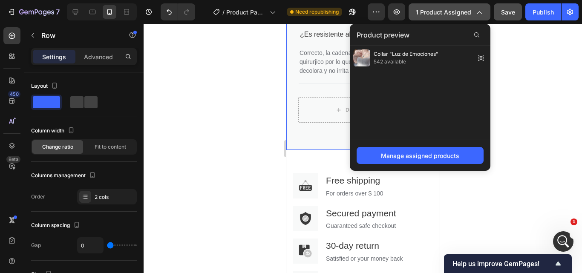
click at [483, 12] on icon "button" at bounding box center [479, 12] width 9 height 9
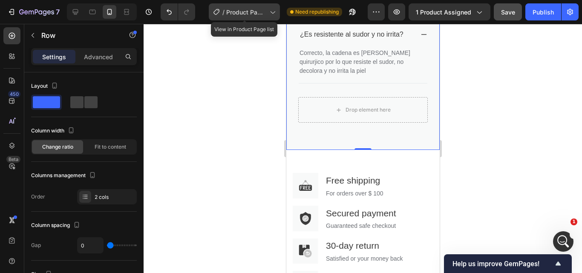
click at [275, 15] on icon at bounding box center [272, 12] width 9 height 9
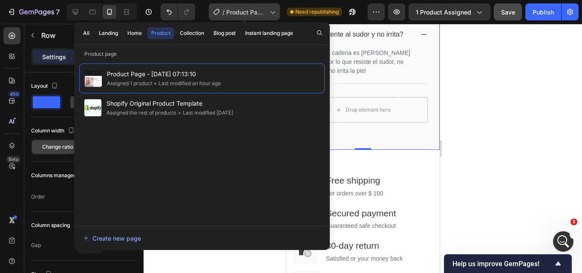
click at [275, 15] on icon at bounding box center [272, 12] width 9 height 9
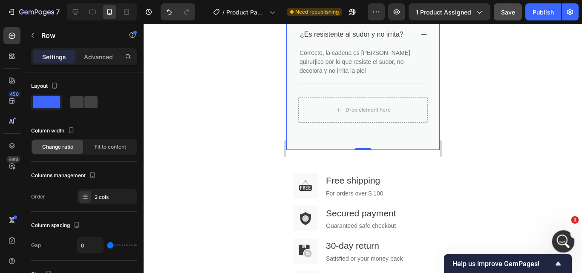
click at [563, 235] on icon "Abrir Intercom Messenger" at bounding box center [562, 241] width 14 height 14
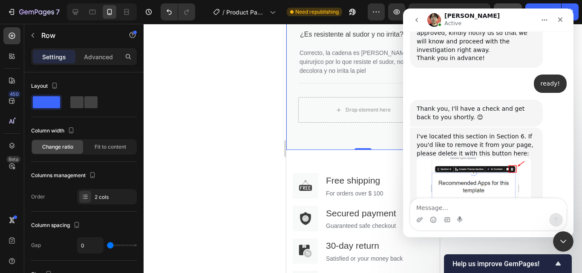
scroll to position [940, 0]
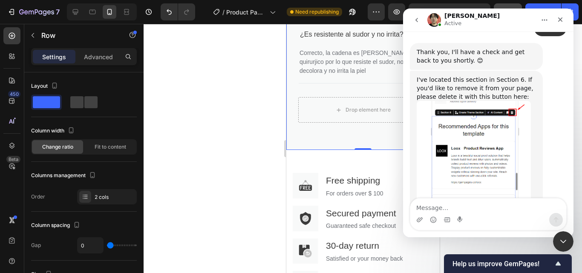
click at [473, 121] on img "Ethan dice…" at bounding box center [474, 157] width 114 height 112
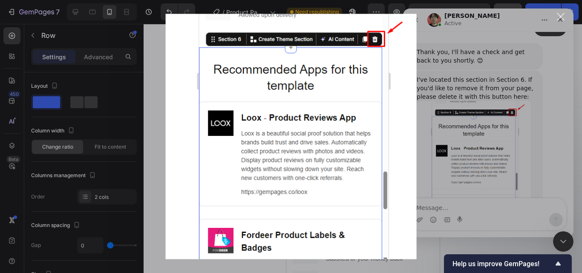
click at [580, 58] on div "Intercom Messenger" at bounding box center [291, 136] width 582 height 273
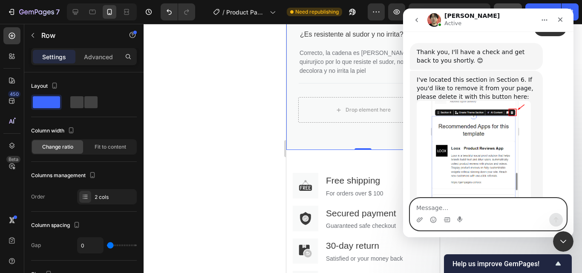
click at [451, 210] on textarea "Message…" at bounding box center [488, 206] width 156 height 14
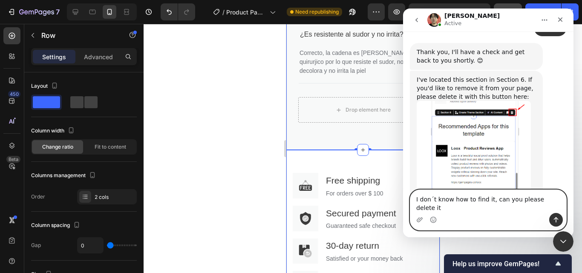
type textarea "I don´t know how to find it, can you please delete it?"
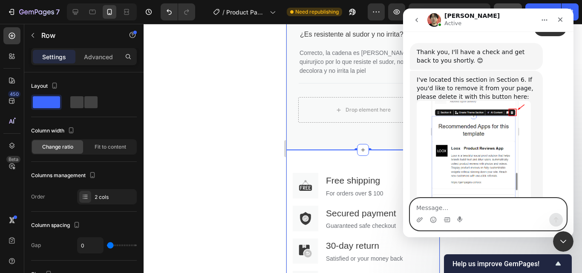
scroll to position [975, 0]
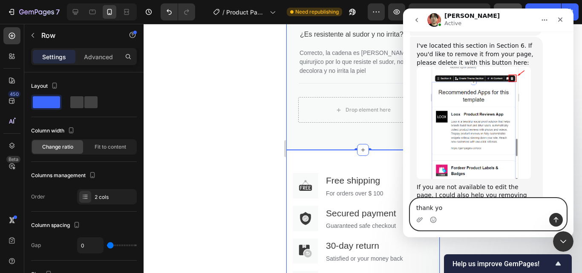
type textarea "thank you"
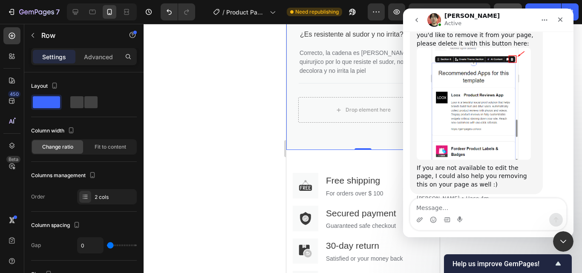
click at [228, 121] on div at bounding box center [363, 148] width 438 height 249
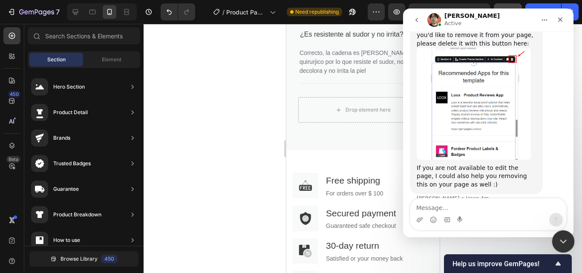
click at [568, 243] on div "Cerrar Intercom Messenger" at bounding box center [562, 240] width 20 height 20
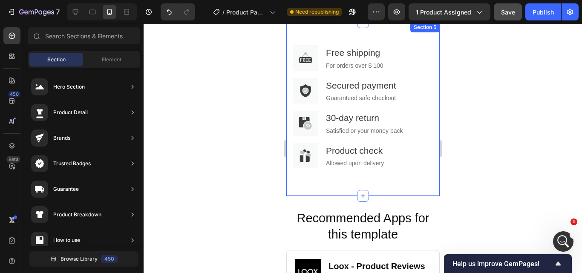
scroll to position [2702, 0]
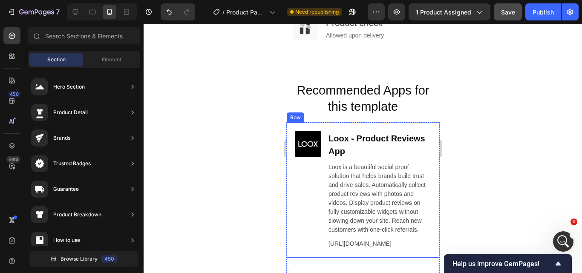
click at [428, 129] on div "Image Loox ‑ Product Reviews App Heading Loox is a beautiful social proof solut…" at bounding box center [362, 190] width 153 height 136
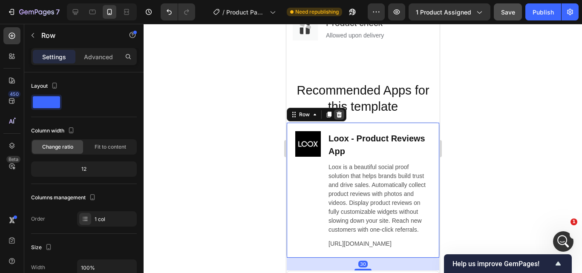
click at [341, 115] on icon at bounding box center [338, 114] width 7 height 7
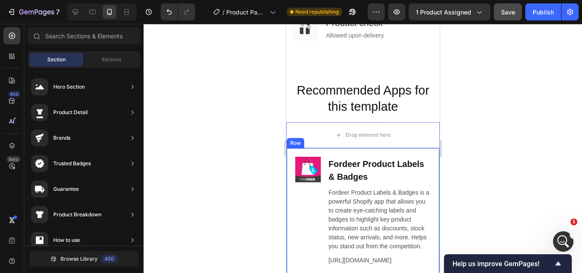
click at [427, 163] on div "Image Fordeer Product Labels & Badges Heading Fordeer Product Labels & Badges i…" at bounding box center [362, 211] width 153 height 127
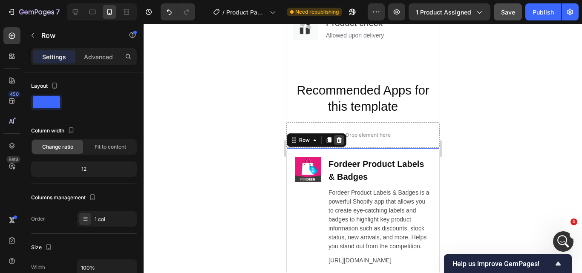
click at [341, 141] on icon at bounding box center [338, 140] width 7 height 7
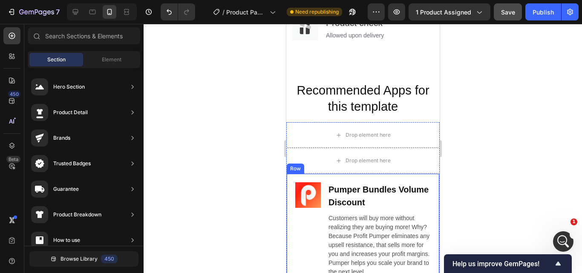
click at [428, 181] on div "Image Pumper Bundles Volume Discount Heading Customers will buy more without re…" at bounding box center [362, 236] width 153 height 127
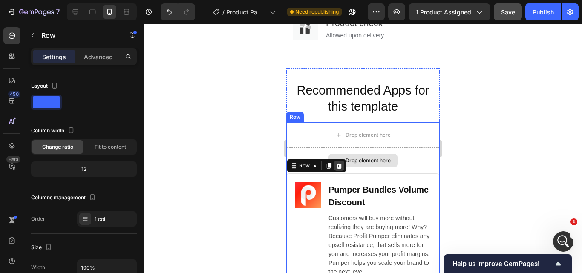
click at [341, 165] on icon at bounding box center [338, 165] width 7 height 7
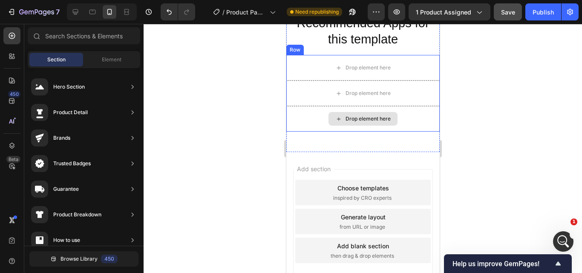
scroll to position [2788, 0]
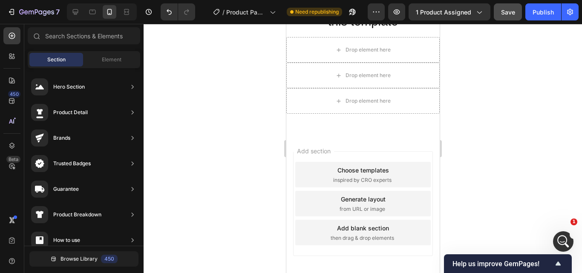
click at [367, 148] on div "Add section Choose templates inspired by CRO experts Generate layout from URL o…" at bounding box center [362, 215] width 153 height 163
click at [368, 153] on div "Add section Choose templates inspired by CRO experts Generate layout from URL o…" at bounding box center [363, 203] width 140 height 105
click at [324, 155] on span "Add section" at bounding box center [313, 151] width 40 height 9
click at [293, 161] on div "Add section Choose templates inspired by CRO experts Generate layout from URL o…" at bounding box center [363, 203] width 140 height 105
drag, startPoint x: 294, startPoint y: 158, endPoint x: 300, endPoint y: 160, distance: 6.7
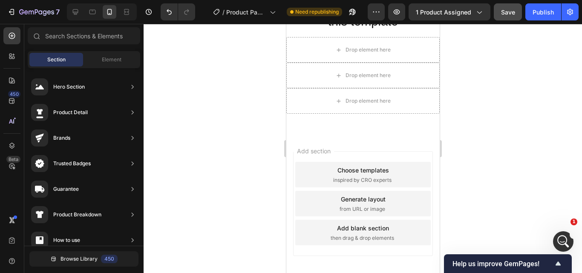
click at [295, 158] on div "Add section Choose templates inspired by CRO experts Generate layout from URL o…" at bounding box center [363, 203] width 140 height 105
click at [307, 161] on div "Add section Choose templates inspired by CRO experts Generate layout from URL o…" at bounding box center [363, 203] width 140 height 105
click at [312, 172] on div "Choose templates inspired by CRO experts" at bounding box center [363, 175] width 136 height 26
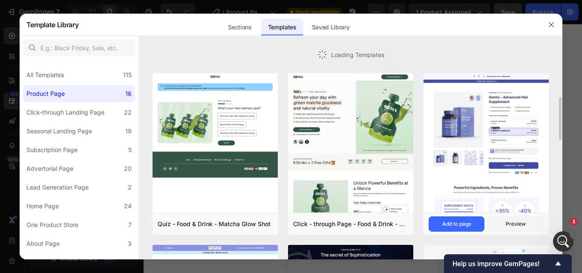
scroll to position [2829, 0]
click at [552, 26] on icon "button" at bounding box center [551, 24] width 7 height 7
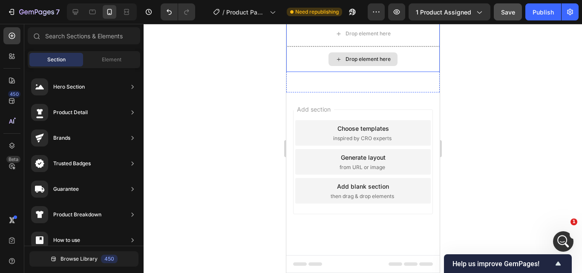
scroll to position [2787, 0]
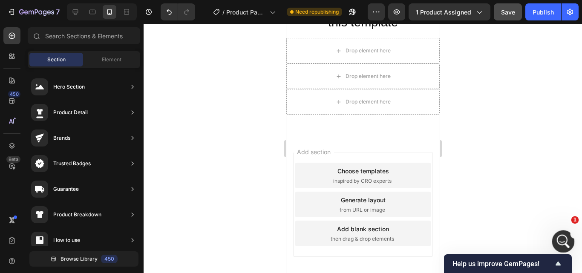
click at [555, 238] on div "Abrir Intercom Messenger" at bounding box center [562, 240] width 28 height 28
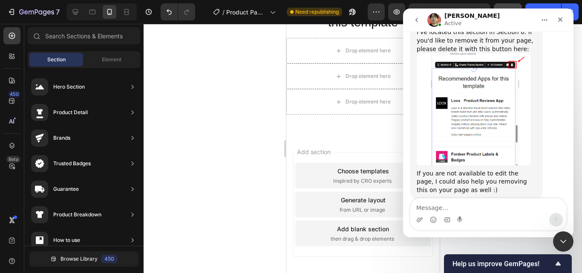
scroll to position [994, 0]
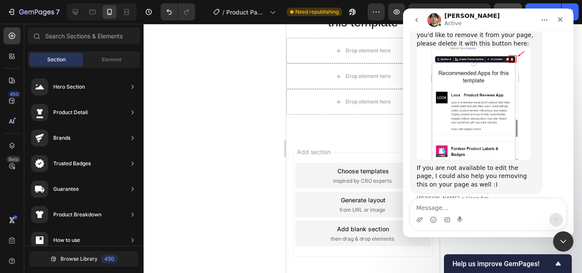
click at [480, 208] on textarea "Message…" at bounding box center [488, 206] width 156 height 14
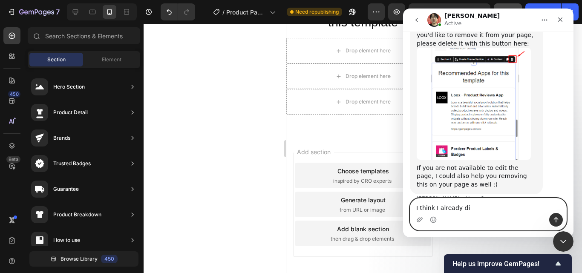
type textarea "I think I already did"
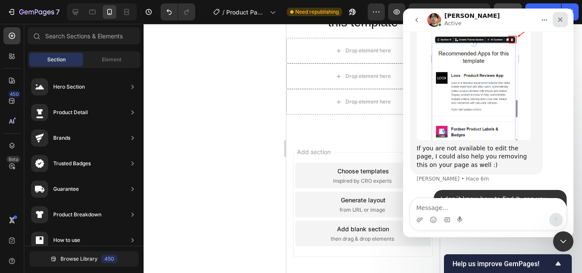
click at [562, 19] on icon "Cerrar" at bounding box center [560, 19] width 7 height 7
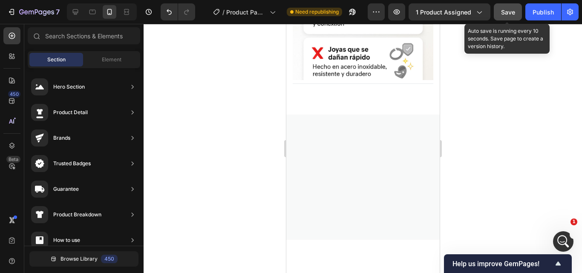
scroll to position [0, 0]
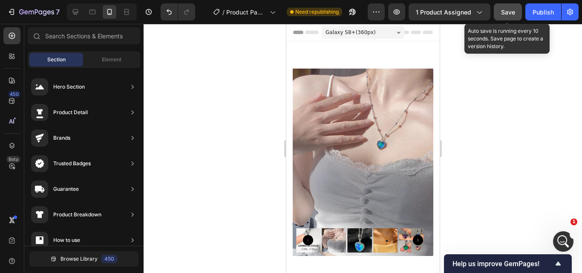
click at [516, 11] on button "Save" at bounding box center [508, 11] width 28 height 17
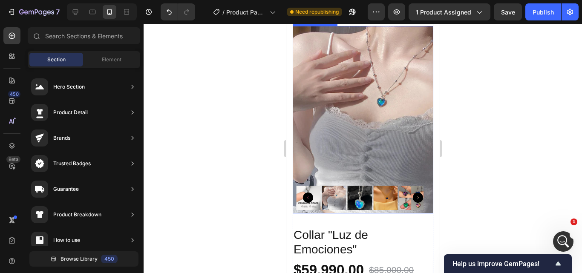
scroll to position [128, 0]
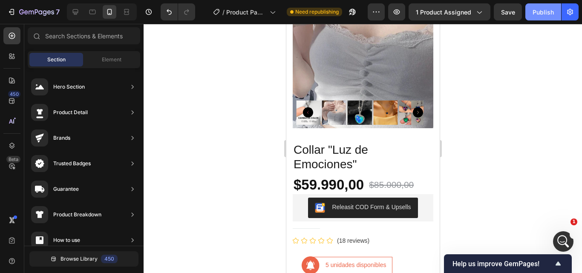
click at [553, 14] on div "Publish" at bounding box center [543, 12] width 21 height 9
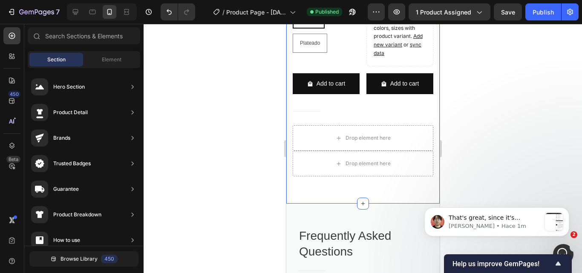
scroll to position [2131, 0]
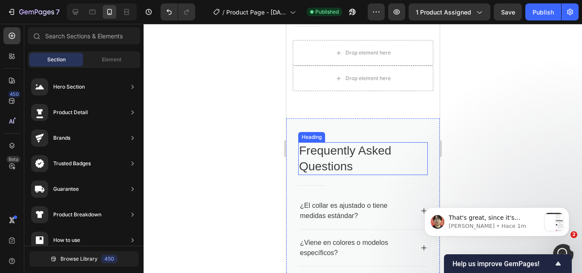
click at [327, 170] on p "Frequently Asked Questions" at bounding box center [363, 158] width 128 height 31
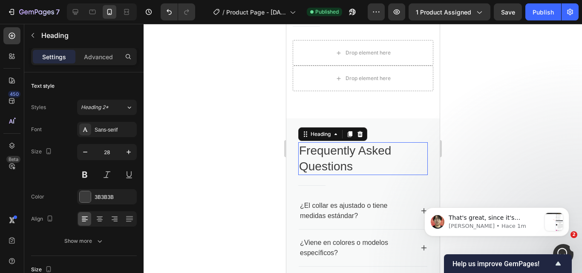
click at [327, 170] on p "Frequently Asked Questions" at bounding box center [363, 158] width 128 height 31
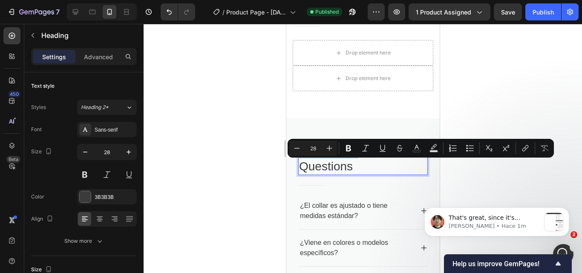
click at [326, 170] on p "Frequently Asked Questions" at bounding box center [363, 158] width 128 height 31
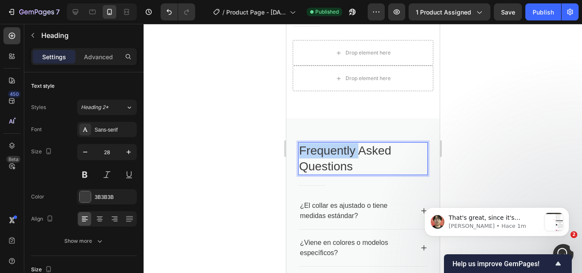
click at [326, 170] on p "Frequently Asked Questions" at bounding box center [363, 158] width 128 height 31
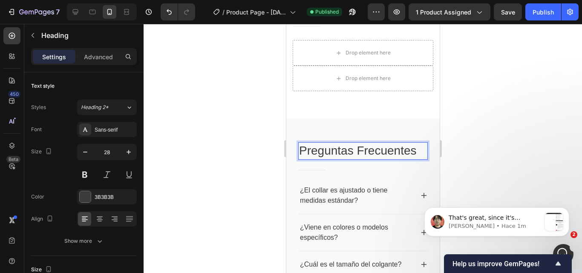
click at [491, 127] on div at bounding box center [363, 148] width 438 height 249
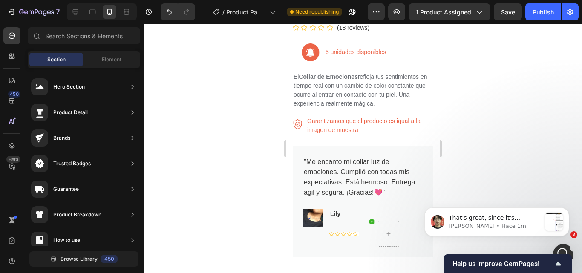
scroll to position [298, 0]
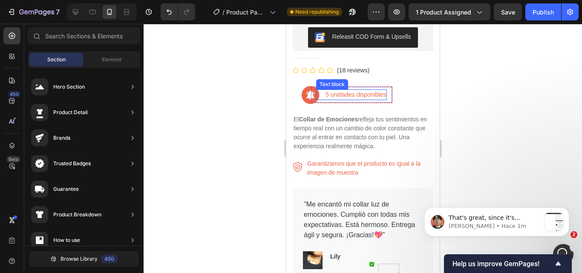
click at [326, 90] on p "5 unidades disponibles" at bounding box center [355, 94] width 61 height 9
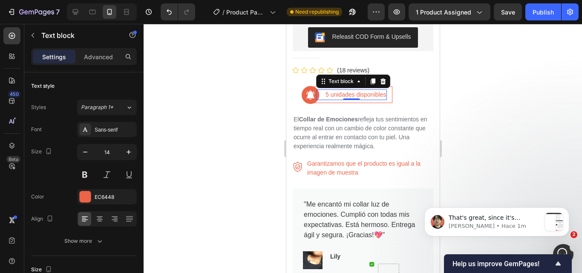
click at [326, 90] on p "5 unidades disponibles" at bounding box center [355, 94] width 61 height 9
click at [474, 91] on div at bounding box center [363, 148] width 438 height 249
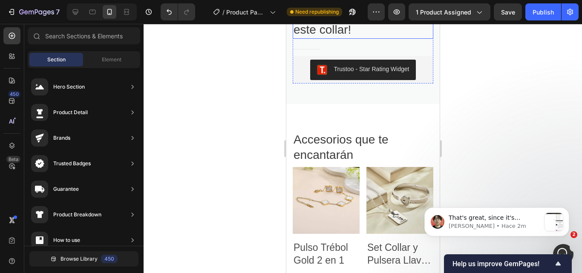
scroll to position [1365, 0]
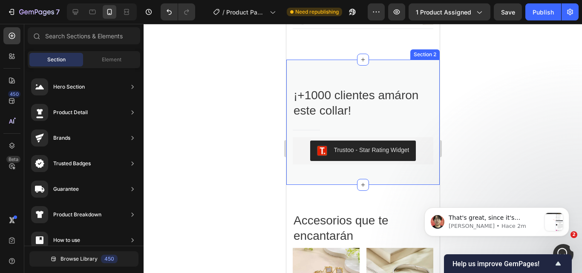
click at [369, 114] on h2 "¡+1000 clientes amáron este collar!" at bounding box center [362, 103] width 141 height 33
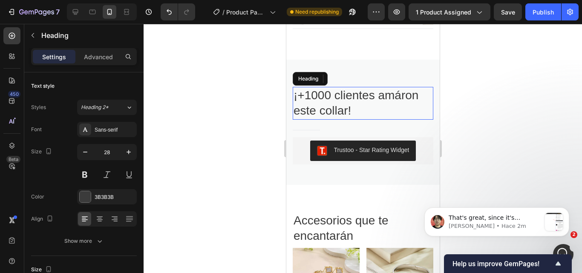
scroll to position [1364, 0]
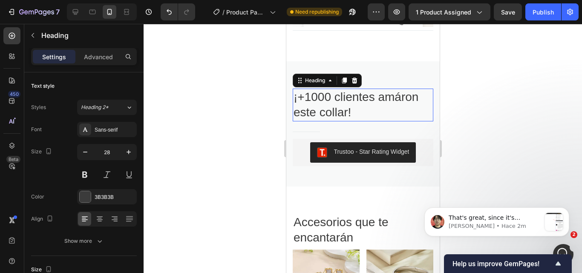
click at [366, 116] on h2 "¡+1000 clientes amáron este collar!" at bounding box center [362, 105] width 141 height 33
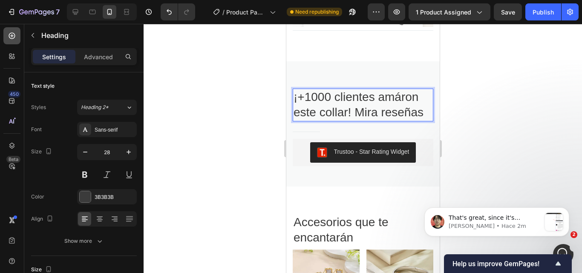
click at [12, 39] on icon at bounding box center [12, 36] width 6 height 6
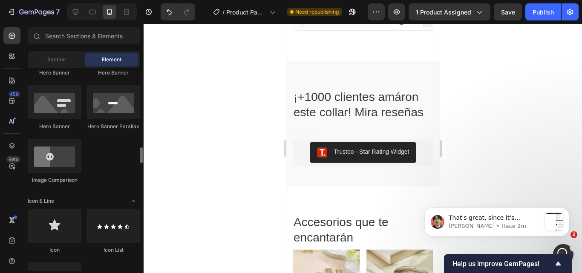
scroll to position [469, 0]
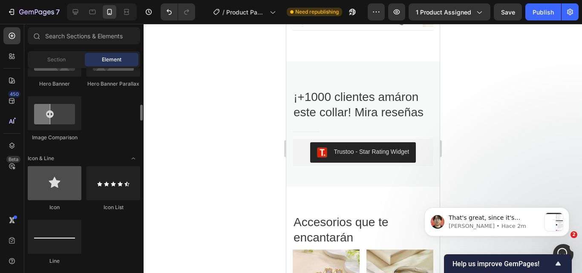
click at [64, 183] on div at bounding box center [55, 183] width 54 height 34
click at [73, 180] on div at bounding box center [55, 183] width 54 height 34
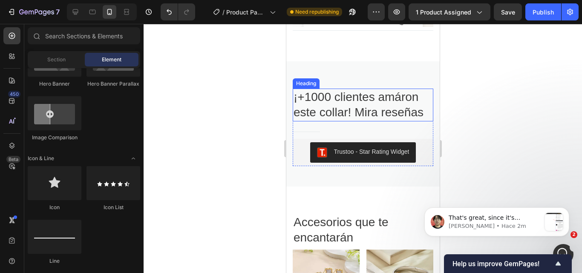
click at [336, 121] on p "¡+1000 clientes amáron este collar! Mira reseñas" at bounding box center [362, 104] width 139 height 31
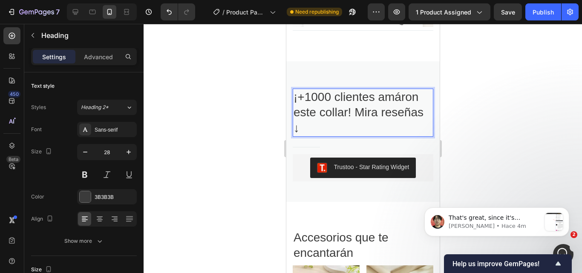
click at [378, 114] on p "¡+1000 clientes amáron este collar! Mira reseñas ↓" at bounding box center [362, 112] width 139 height 46
click at [525, 92] on div at bounding box center [363, 148] width 438 height 249
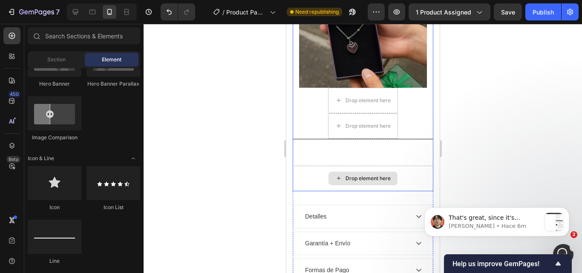
scroll to position [980, 0]
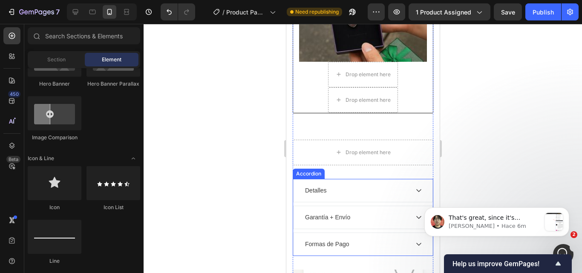
click at [362, 195] on div "Detalles" at bounding box center [355, 191] width 105 height 12
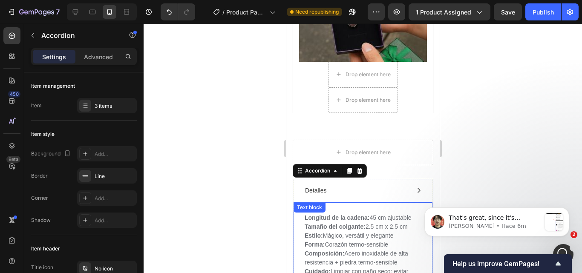
scroll to position [1065, 0]
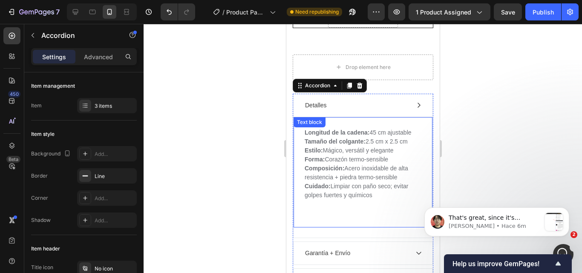
click at [377, 200] on p "Longitud de la cadena: 45 cm ajustable Tamaño del colgante: 2.5 cm x 2.5 cm Est…" at bounding box center [362, 164] width 117 height 72
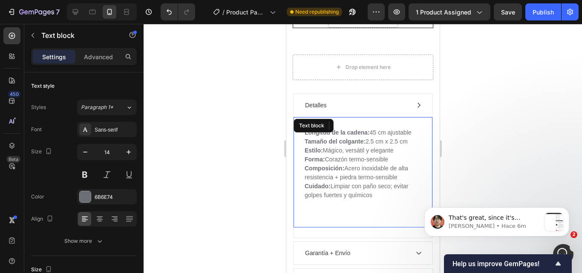
click at [329, 217] on p at bounding box center [362, 213] width 117 height 27
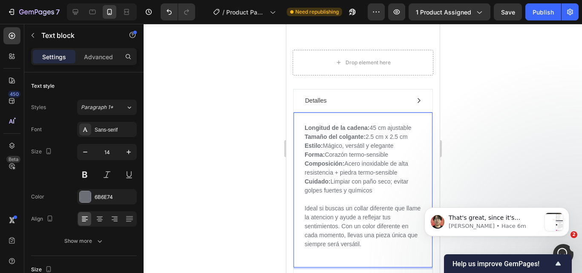
click at [349, 226] on p "Ideal si buscas un collar diferente que llame la atencion y ayude a reflejar tu…" at bounding box center [362, 222] width 117 height 54
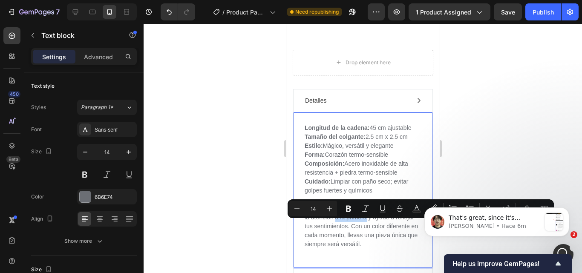
drag, startPoint x: 381, startPoint y: 225, endPoint x: 351, endPoint y: 225, distance: 30.7
click at [351, 225] on p "Ideal si buscas un collar diferente que llame la atencion a la primera y ayude …" at bounding box center [362, 222] width 117 height 54
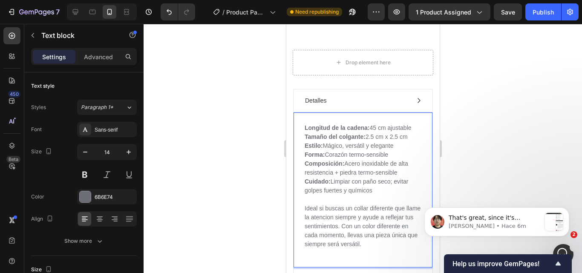
click at [357, 225] on p "Ideal si buscas un collar diferente que llame la atencion siempre y ayude a ref…" at bounding box center [362, 222] width 117 height 54
click at [411, 216] on p "Ideal si buscas un collar diferente que llame la atencion y ayude a reflejar tu…" at bounding box center [362, 222] width 117 height 54
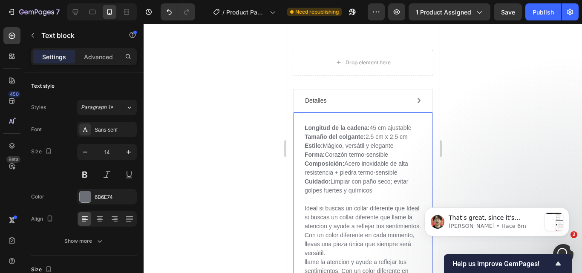
scroll to position [1079, 0]
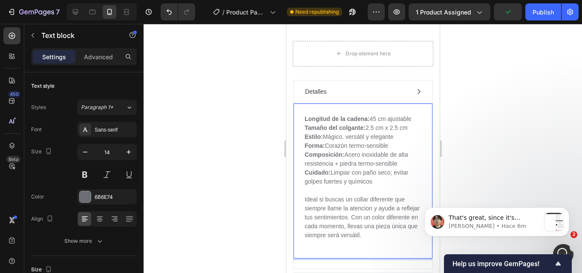
click at [491, 185] on div "That's great, since it's appearing on Mobile view, you can switch to the mode w…" at bounding box center [496, 183] width 157 height 107
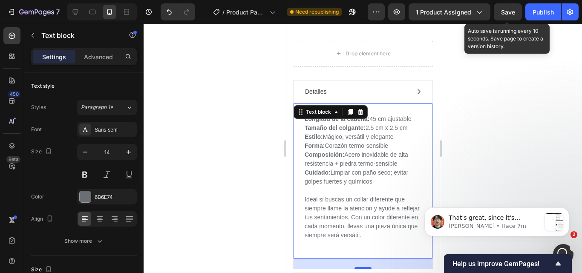
click at [513, 14] on span "Save" at bounding box center [508, 12] width 14 height 7
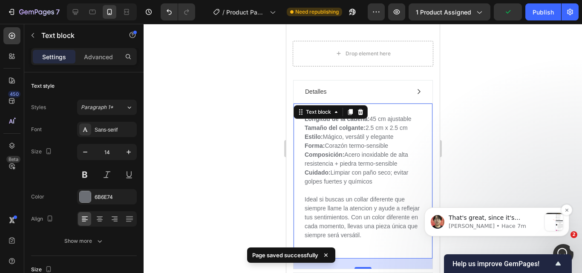
click at [507, 219] on span "That's great, since it's appearing on Mobile view, you can switch to the mode w…" at bounding box center [495, 230] width 92 height 32
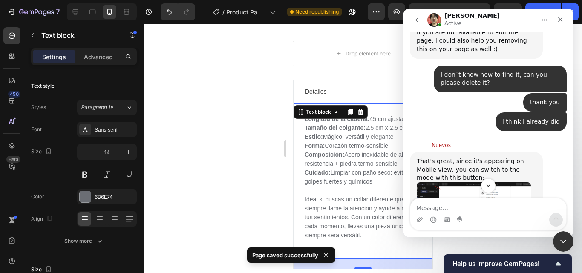
scroll to position [1132, 0]
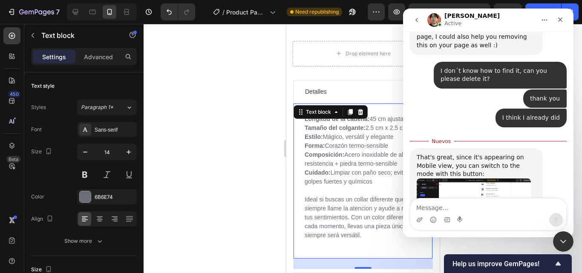
click at [496, 179] on img "Ethan dice…" at bounding box center [474, 210] width 114 height 62
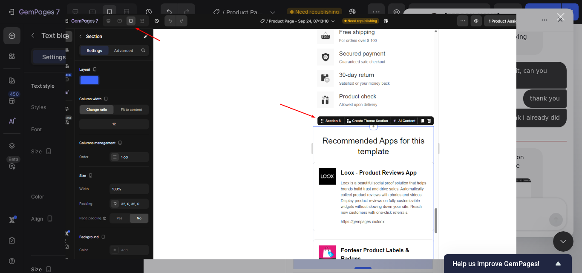
scroll to position [0, 0]
click at [558, 15] on div "Cerrar" at bounding box center [561, 17] width 8 height 8
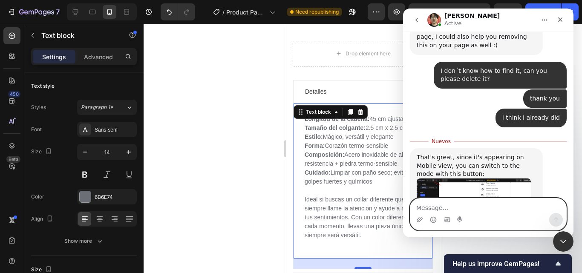
click at [473, 203] on textarea "Message…" at bounding box center [488, 206] width 156 height 14
type textarea "yes, thank you"
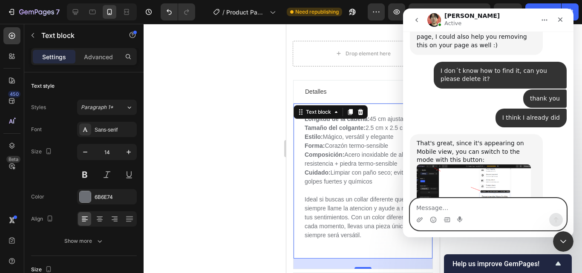
scroll to position [1143, 0]
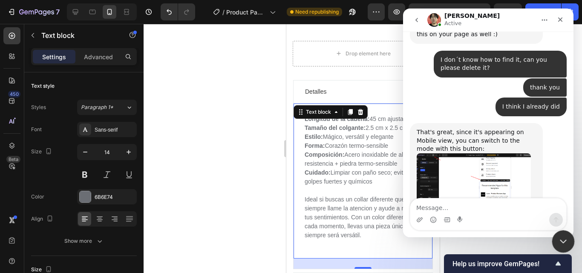
click at [566, 242] on icon "Cerrar Intercom Messenger" at bounding box center [562, 240] width 10 height 10
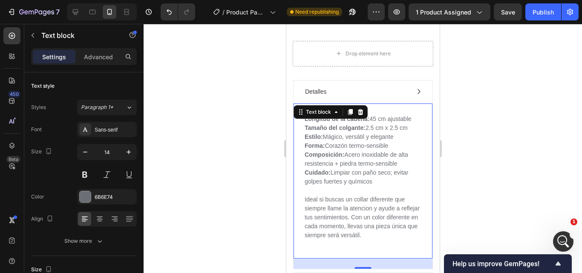
click at [483, 125] on div at bounding box center [363, 148] width 438 height 249
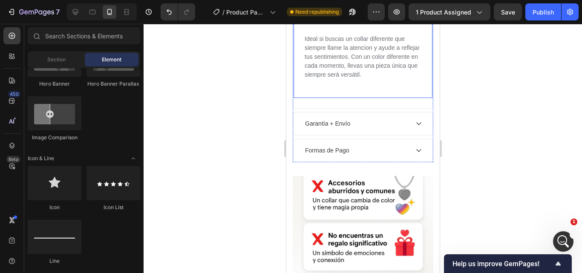
scroll to position [1249, 0]
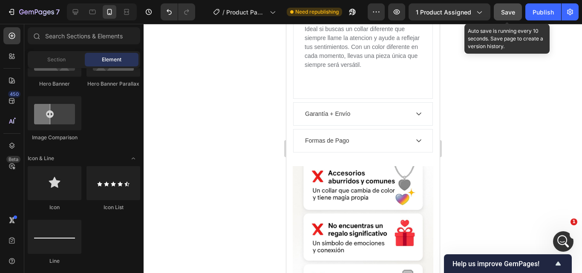
click at [516, 15] on button "Save" at bounding box center [508, 11] width 28 height 17
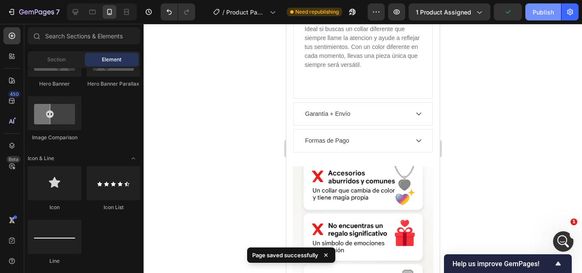
click at [543, 14] on div "Publish" at bounding box center [543, 12] width 21 height 9
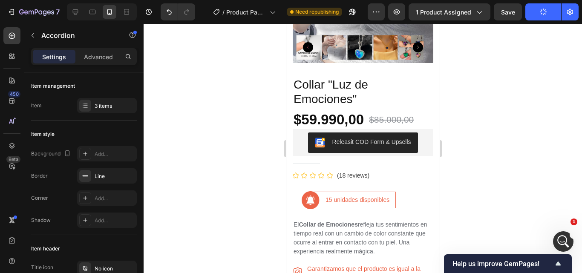
scroll to position [0, 0]
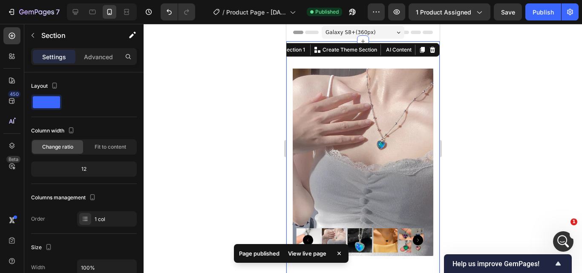
click at [475, 60] on div at bounding box center [363, 148] width 438 height 249
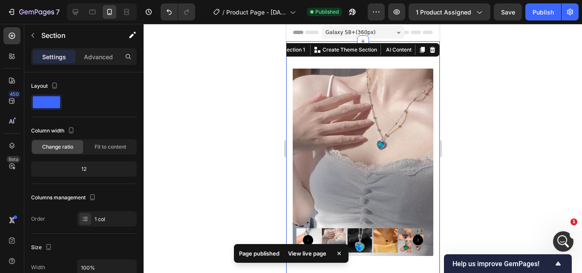
scroll to position [1176, 0]
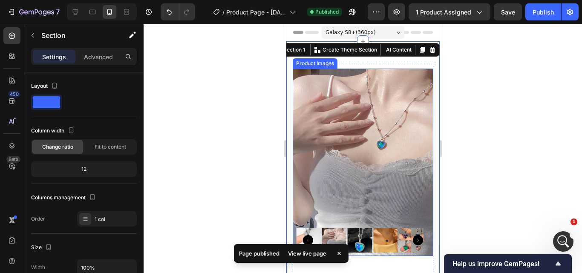
click at [335, 72] on img at bounding box center [362, 162] width 141 height 187
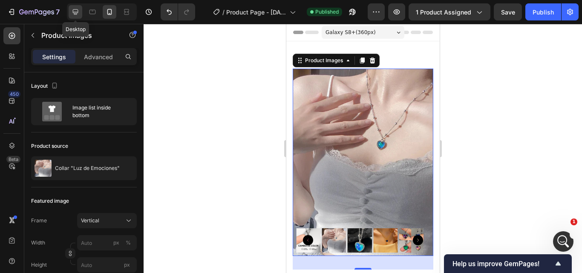
click at [78, 14] on icon at bounding box center [75, 12] width 9 height 9
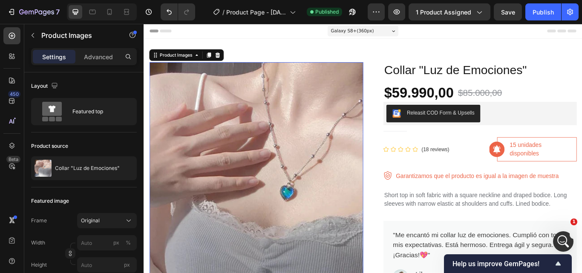
type input "25"
type input "16"
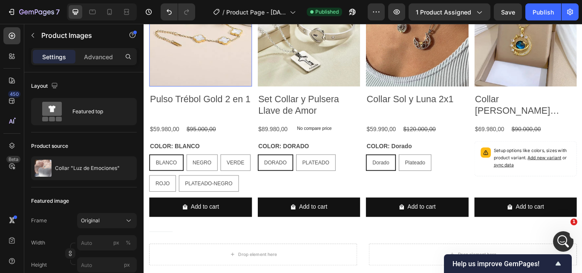
scroll to position [1278, 0]
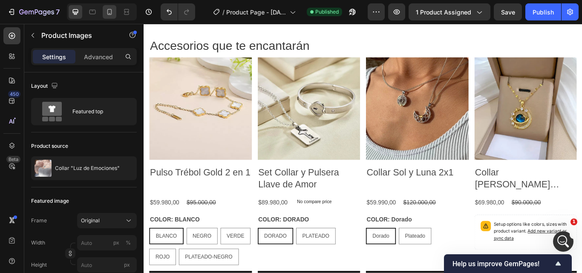
click at [108, 10] on icon at bounding box center [109, 12] width 9 height 9
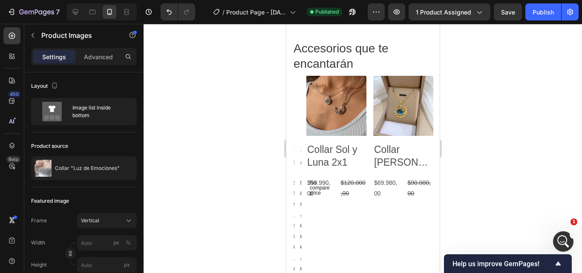
scroll to position [1151, 0]
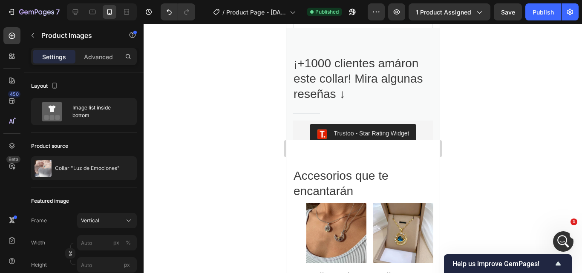
type input "20"
type input "3"
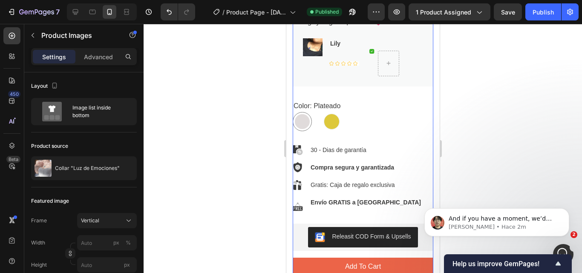
scroll to position [341, 0]
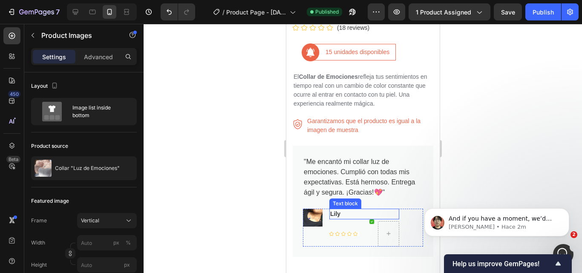
click at [336, 210] on p "Lily" at bounding box center [364, 214] width 68 height 9
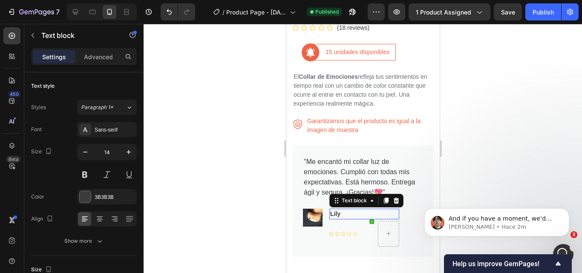
click at [336, 210] on p "Lily" at bounding box center [364, 214] width 68 height 9
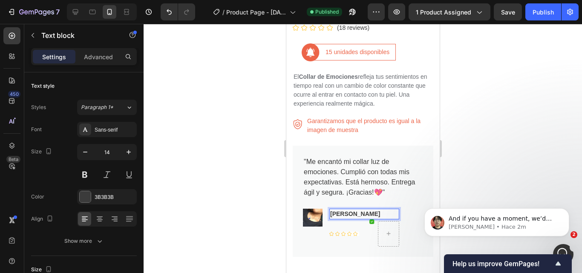
click at [507, 159] on div at bounding box center [363, 148] width 438 height 249
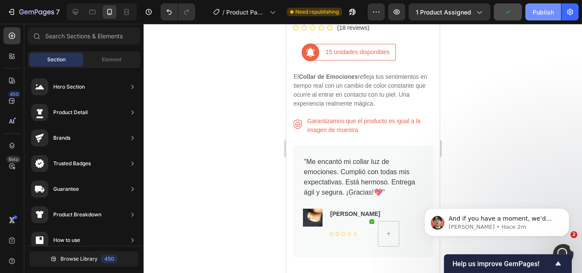
click at [543, 11] on div "Publish" at bounding box center [543, 12] width 21 height 9
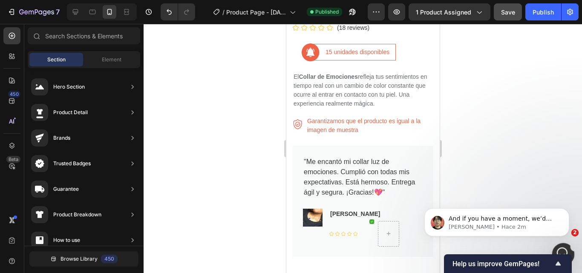
click at [561, 247] on icon "Abrir Intercom Messenger" at bounding box center [562, 253] width 14 height 14
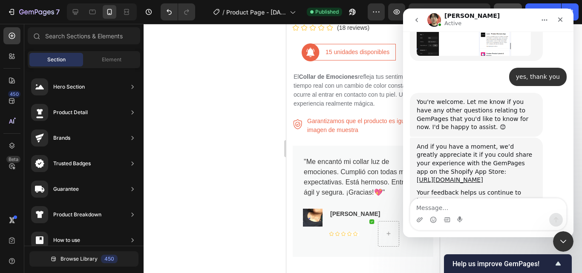
scroll to position [1305, 0]
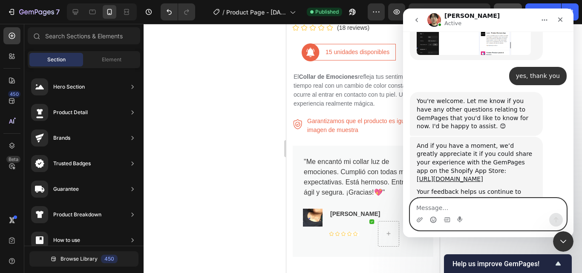
click at [431, 219] on circle "Selector de emoji" at bounding box center [433, 220] width 6 height 6
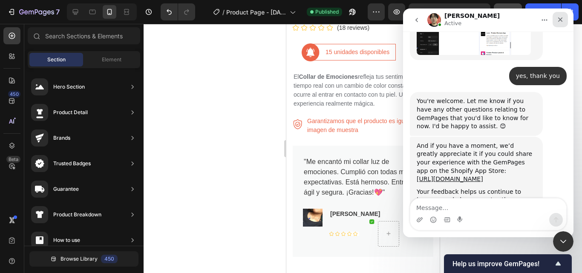
click at [567, 14] on div "Cerrar" at bounding box center [560, 19] width 15 height 15
